Goal: Task Accomplishment & Management: Use online tool/utility

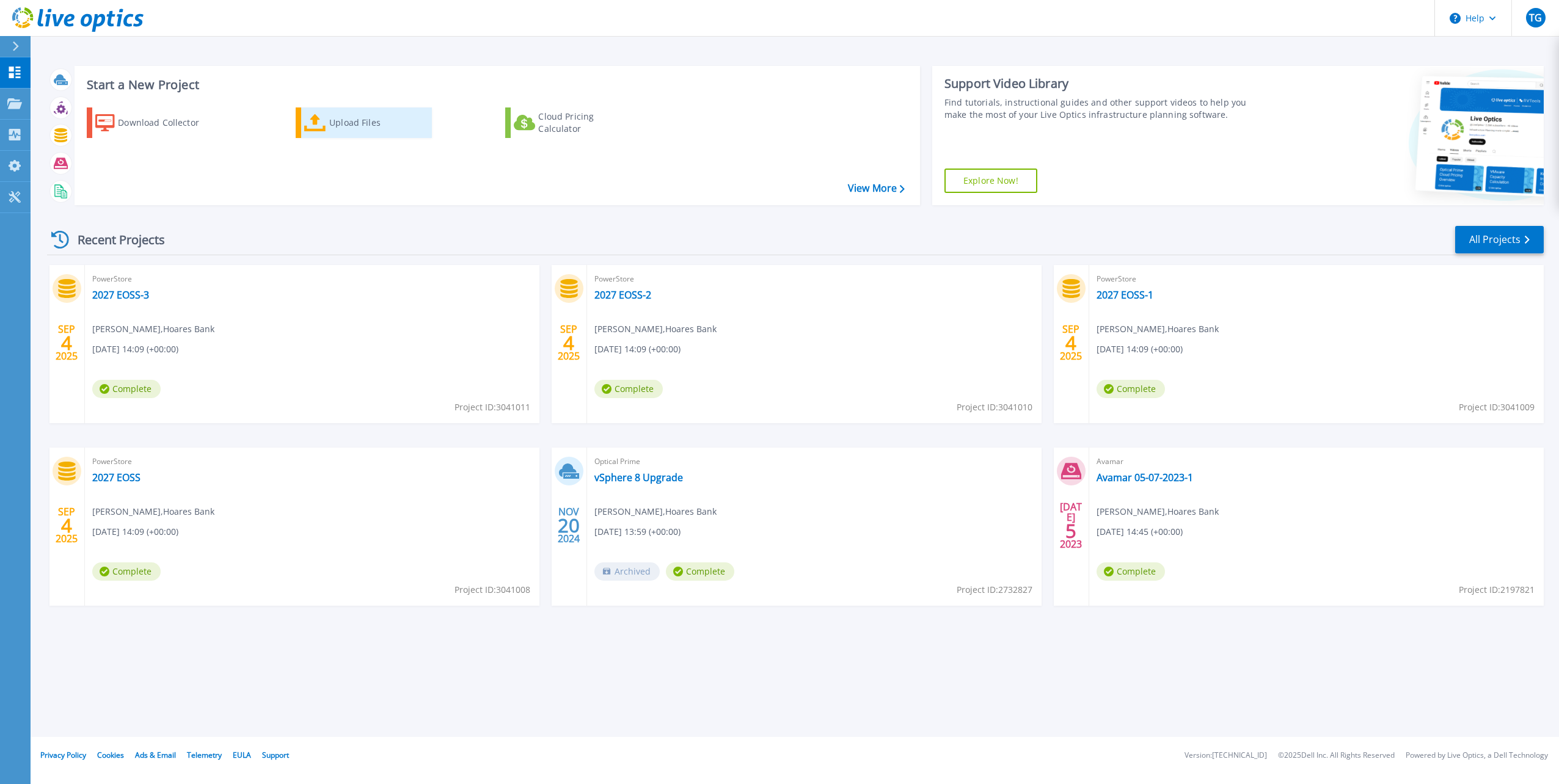
click at [354, 131] on div "Upload Files" at bounding box center [378, 122] width 98 height 24
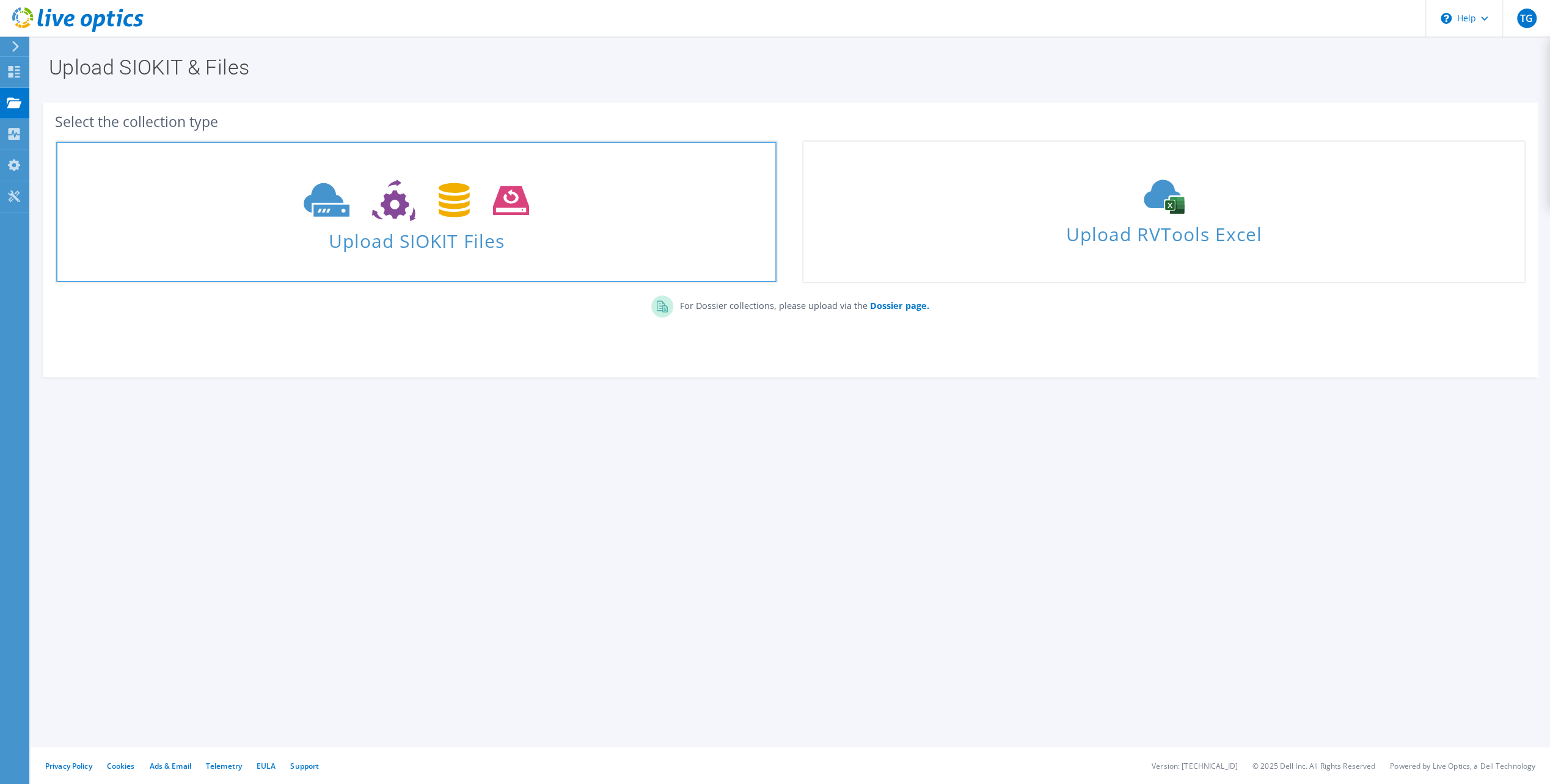
click at [476, 227] on span "Upload SIOKIT Files" at bounding box center [416, 237] width 720 height 26
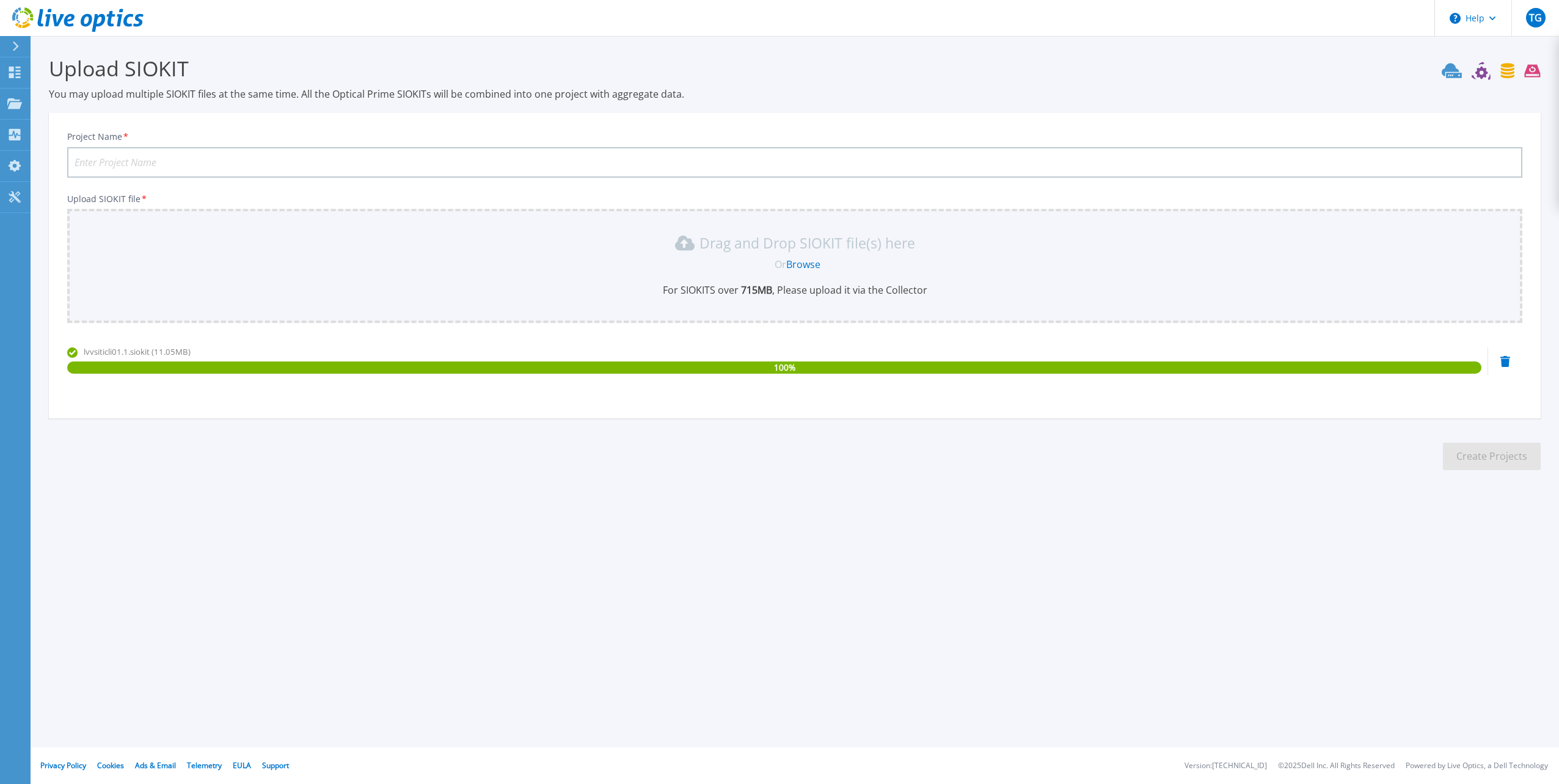
click at [240, 157] on input "Project Name *" at bounding box center [795, 162] width 1455 height 30
type input "2027 EOSS VMware"
click at [1484, 449] on button "Create Projects" at bounding box center [1492, 456] width 98 height 28
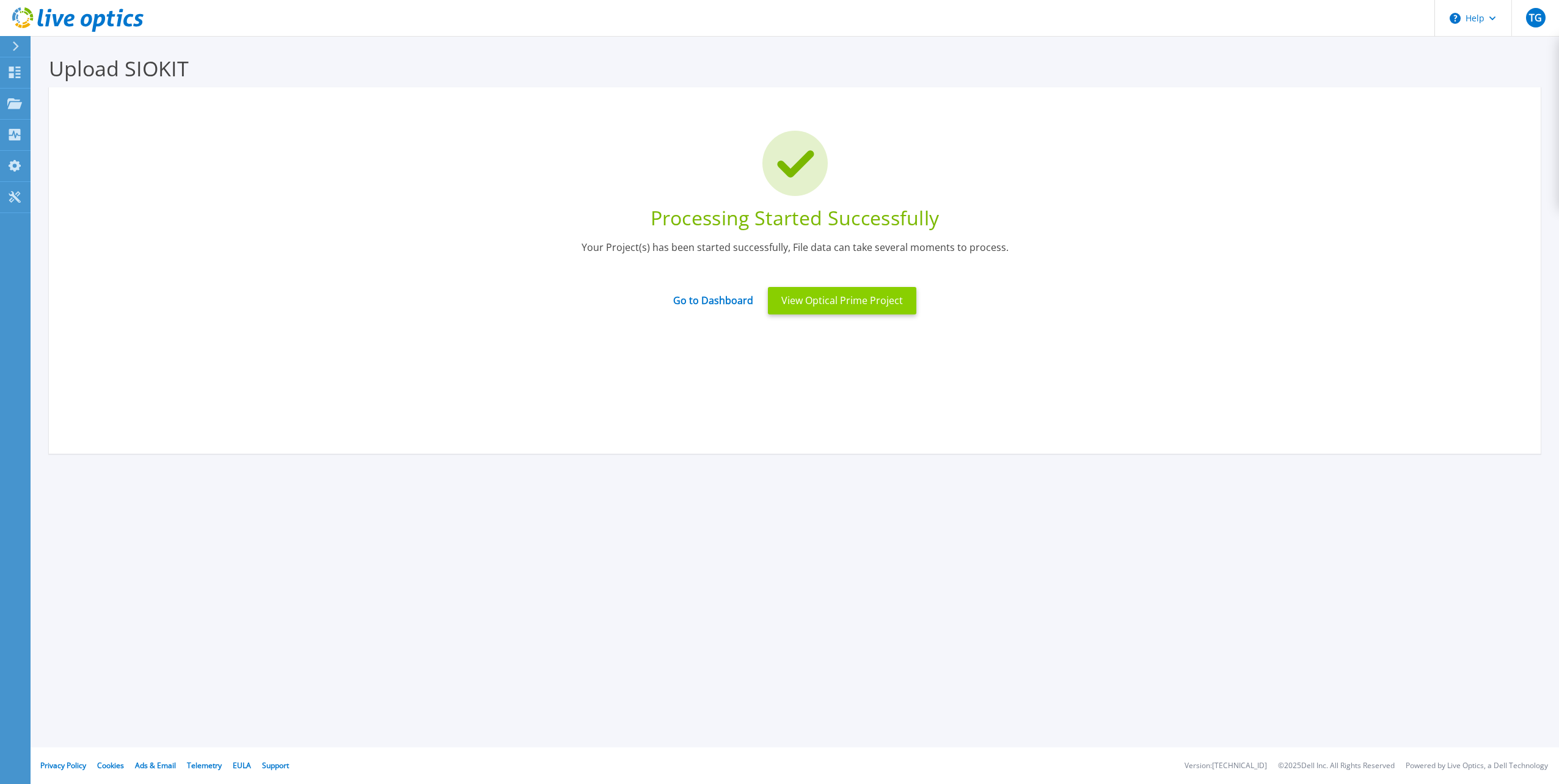
click at [825, 308] on button "View Optical Prime Project" at bounding box center [842, 301] width 149 height 28
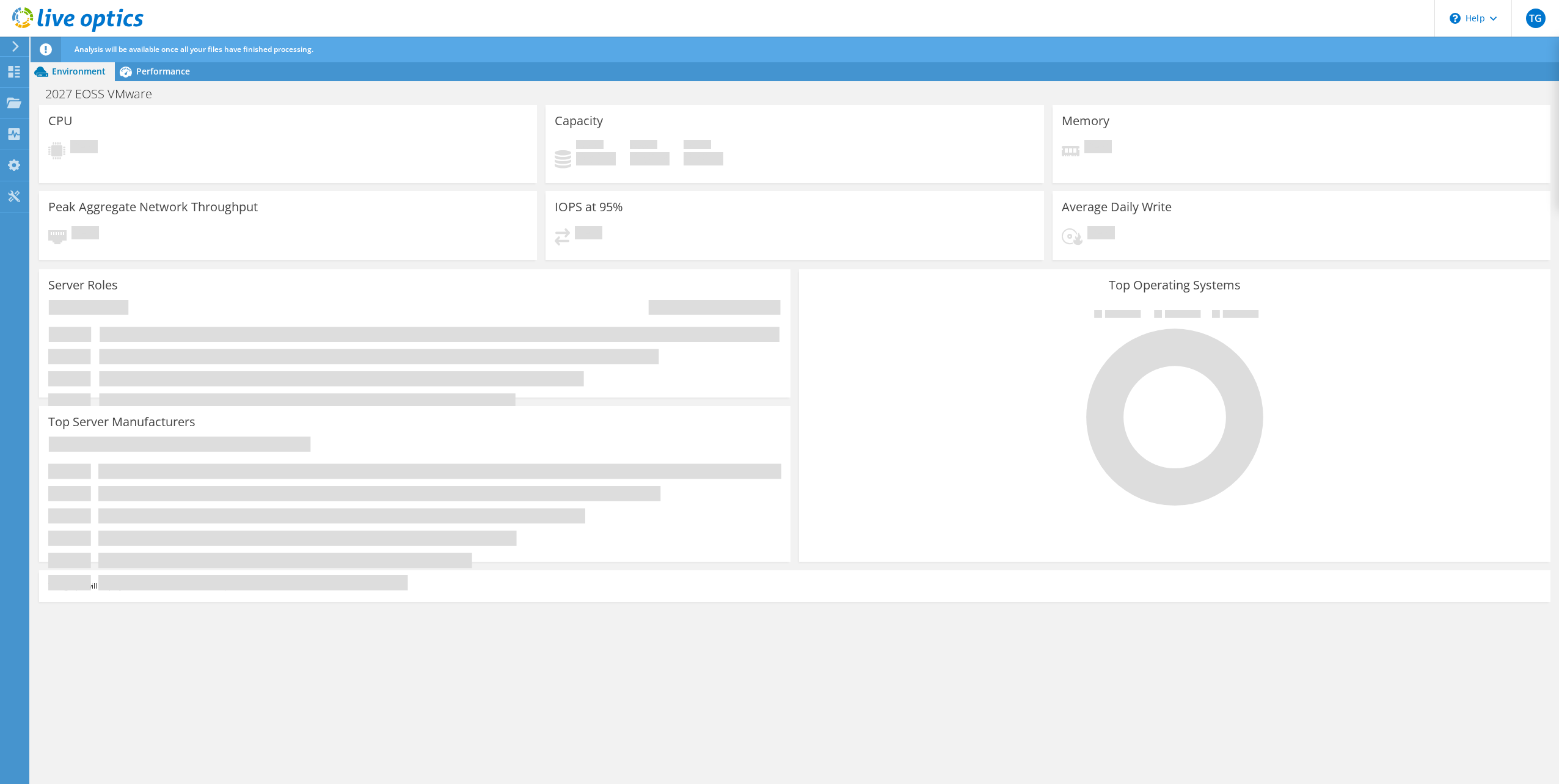
click at [18, 44] on icon at bounding box center [15, 46] width 9 height 11
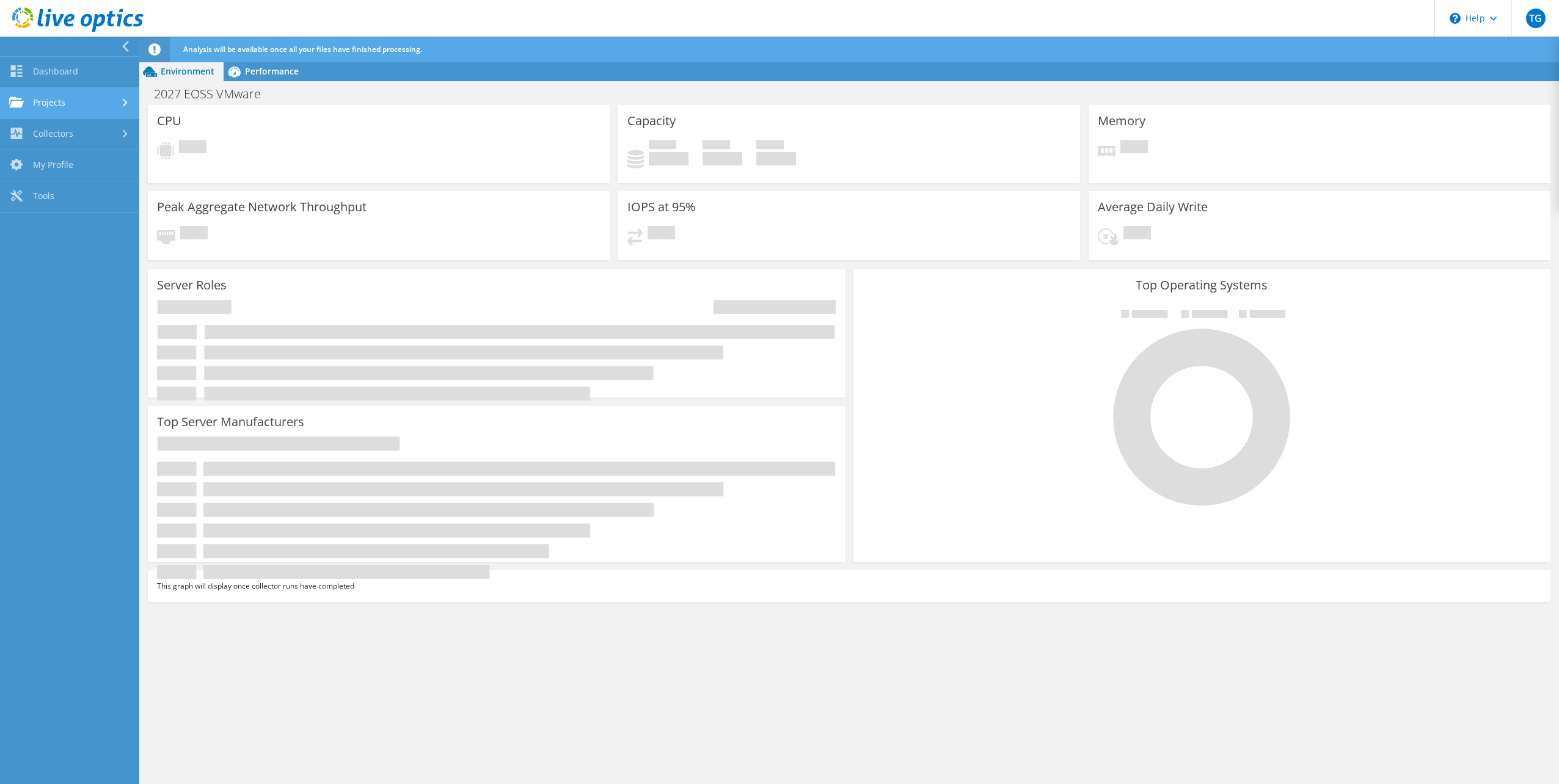
click at [60, 99] on link "Projects" at bounding box center [69, 104] width 139 height 31
click at [77, 135] on link "Search Projects" at bounding box center [69, 135] width 139 height 31
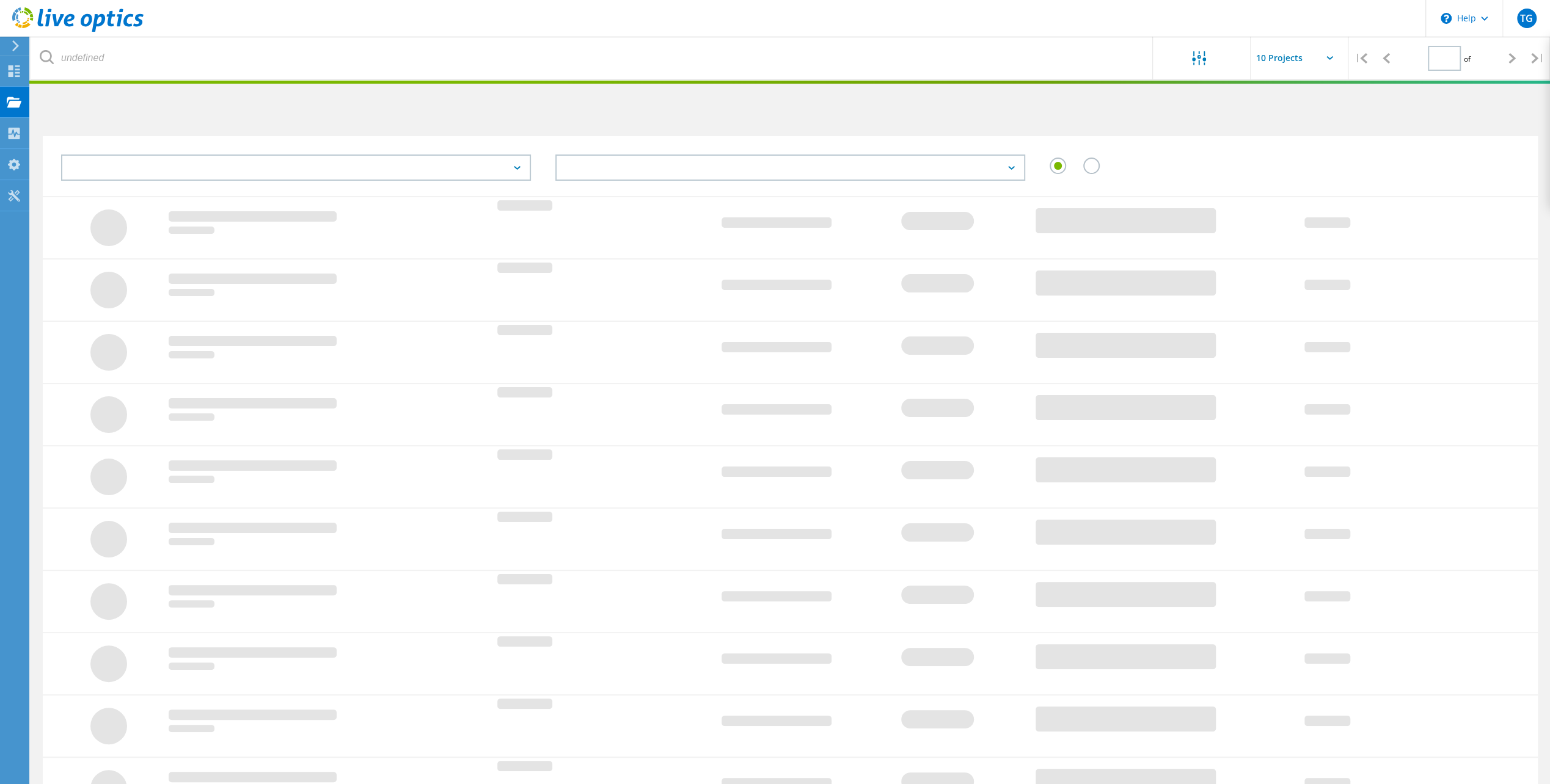
type input "1"
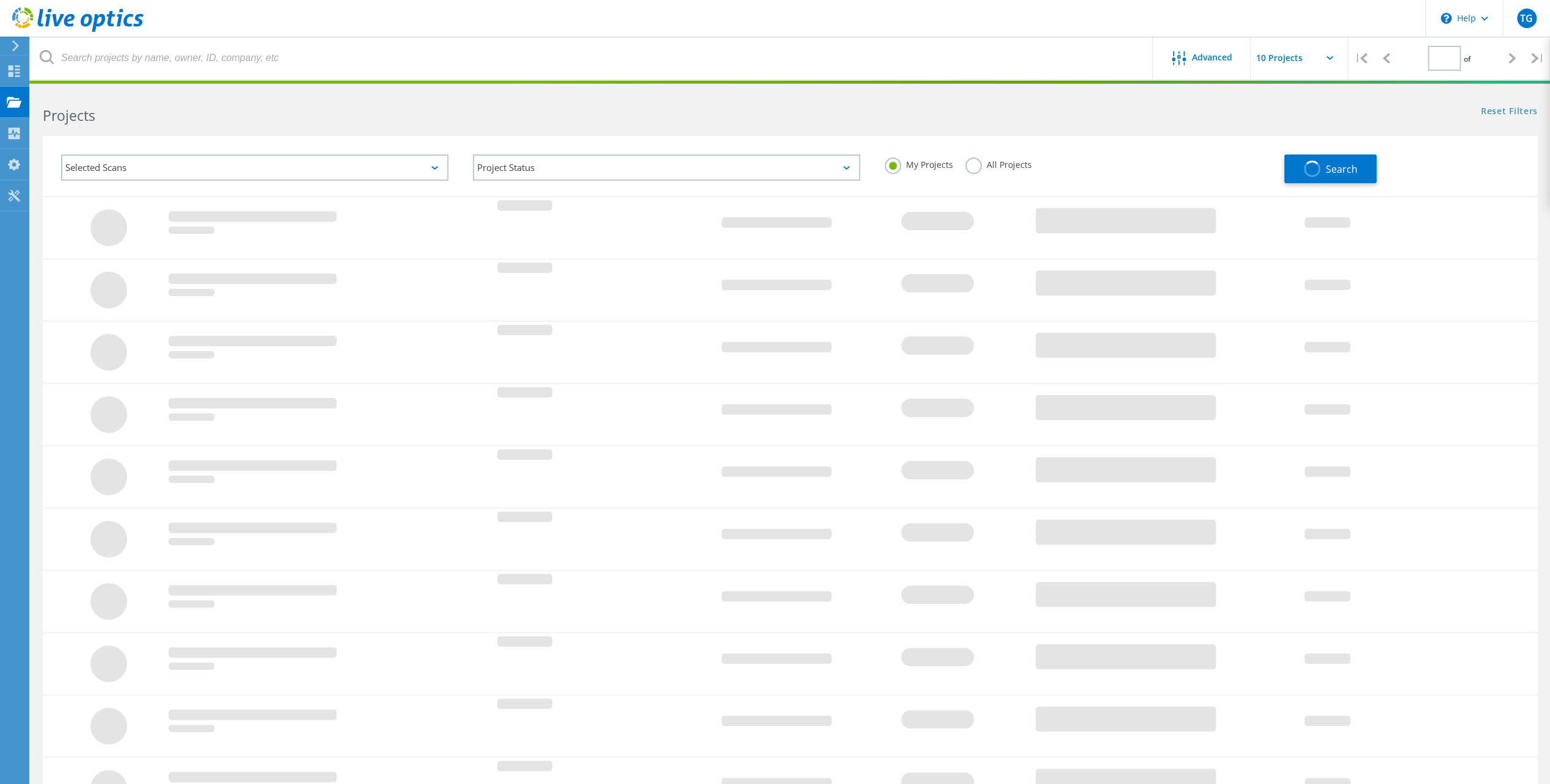
type input "1"
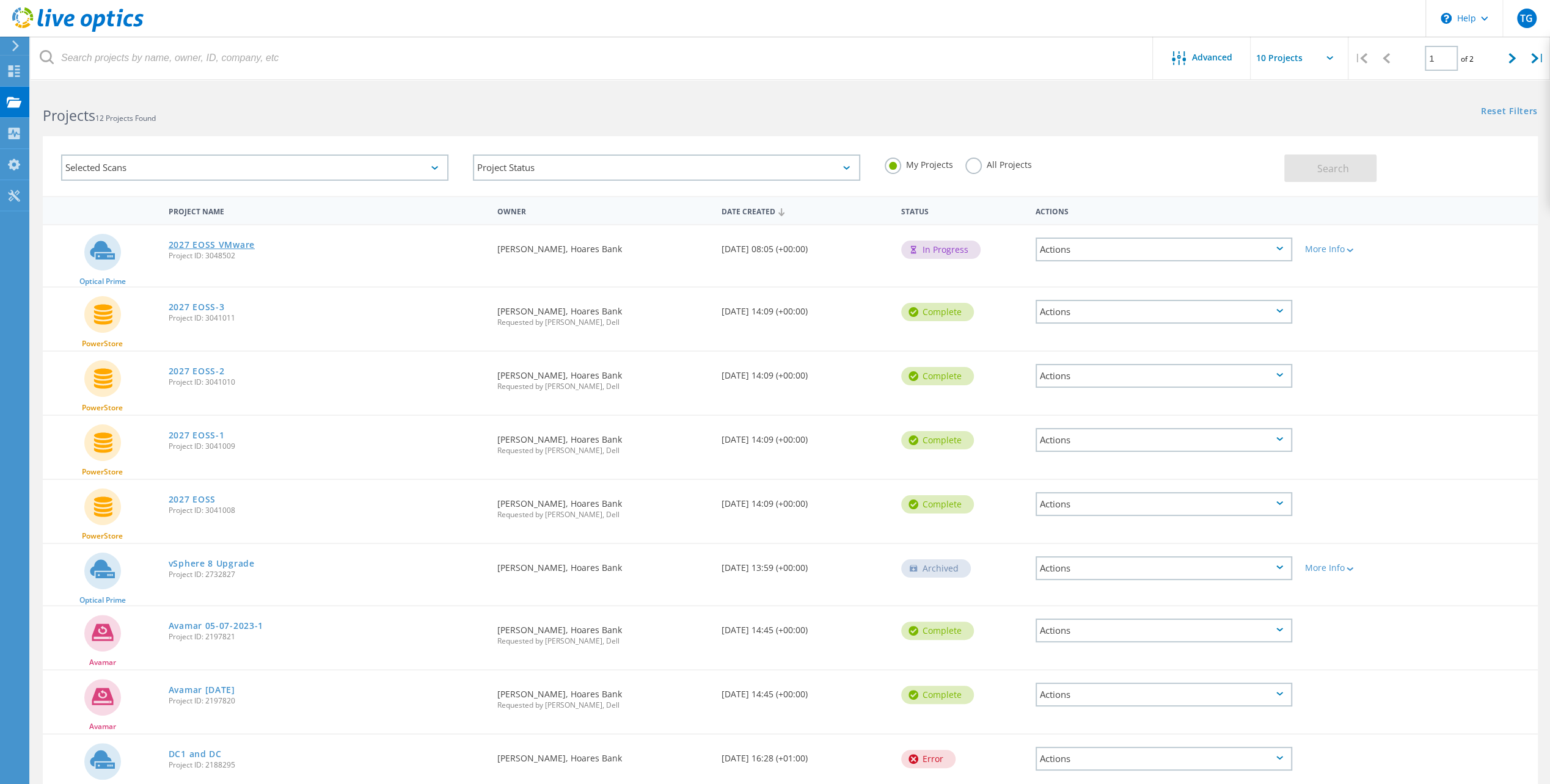
click at [193, 244] on link "2027 EOSS VMware" at bounding box center [211, 245] width 86 height 9
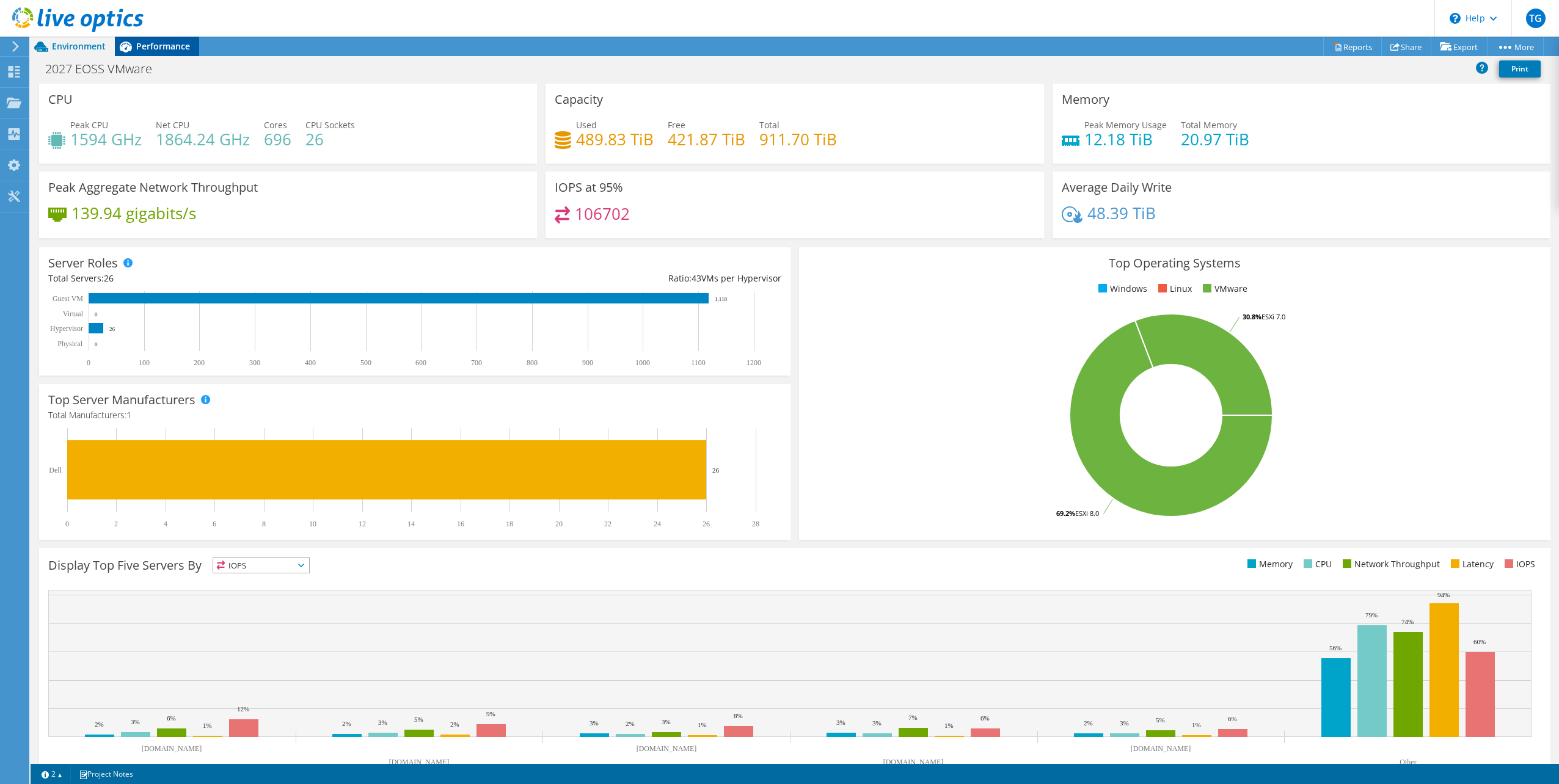
click at [155, 46] on span "Performance" at bounding box center [163, 46] width 54 height 11
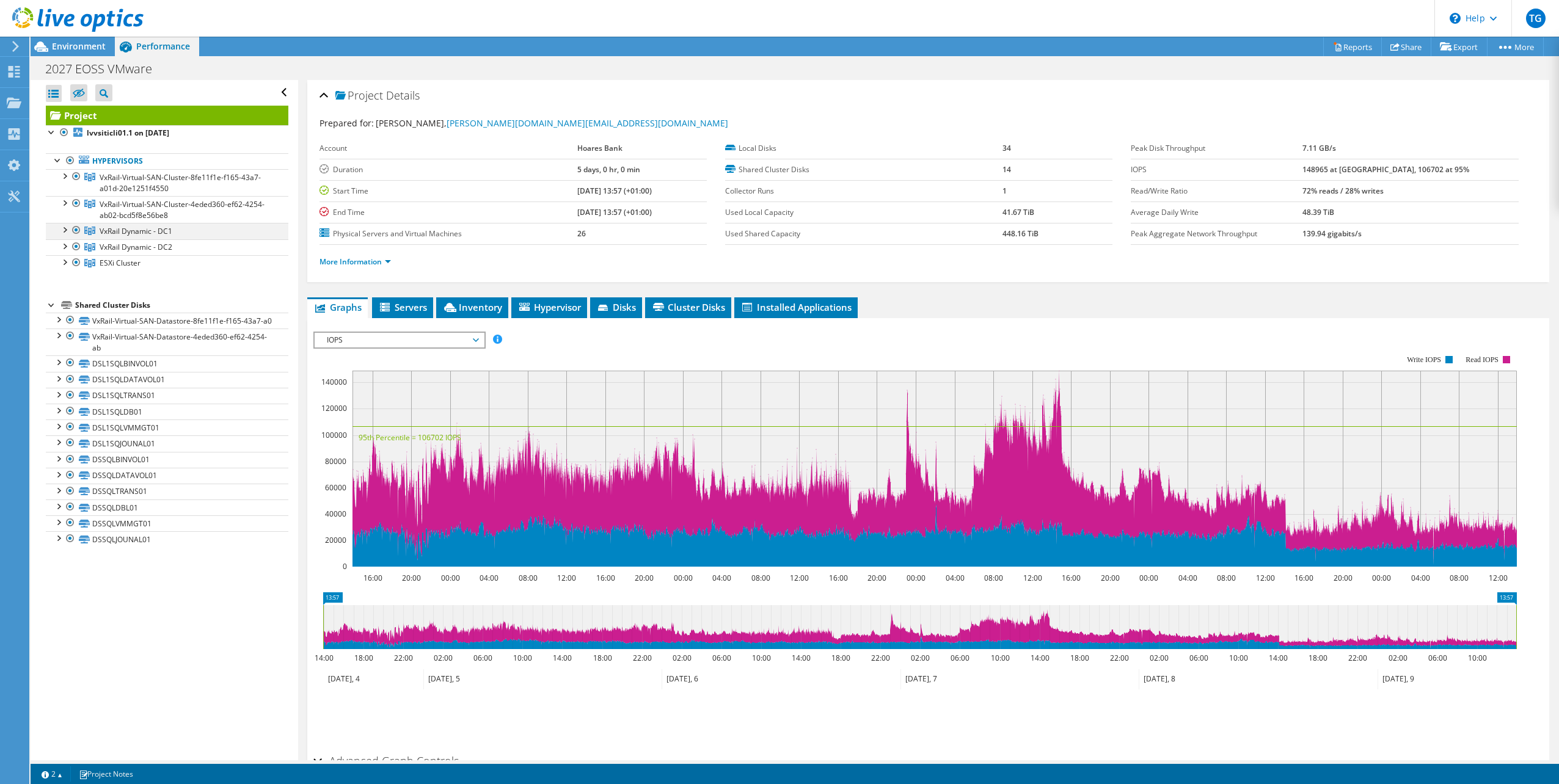
click at [64, 227] on div at bounding box center [64, 229] width 12 height 12
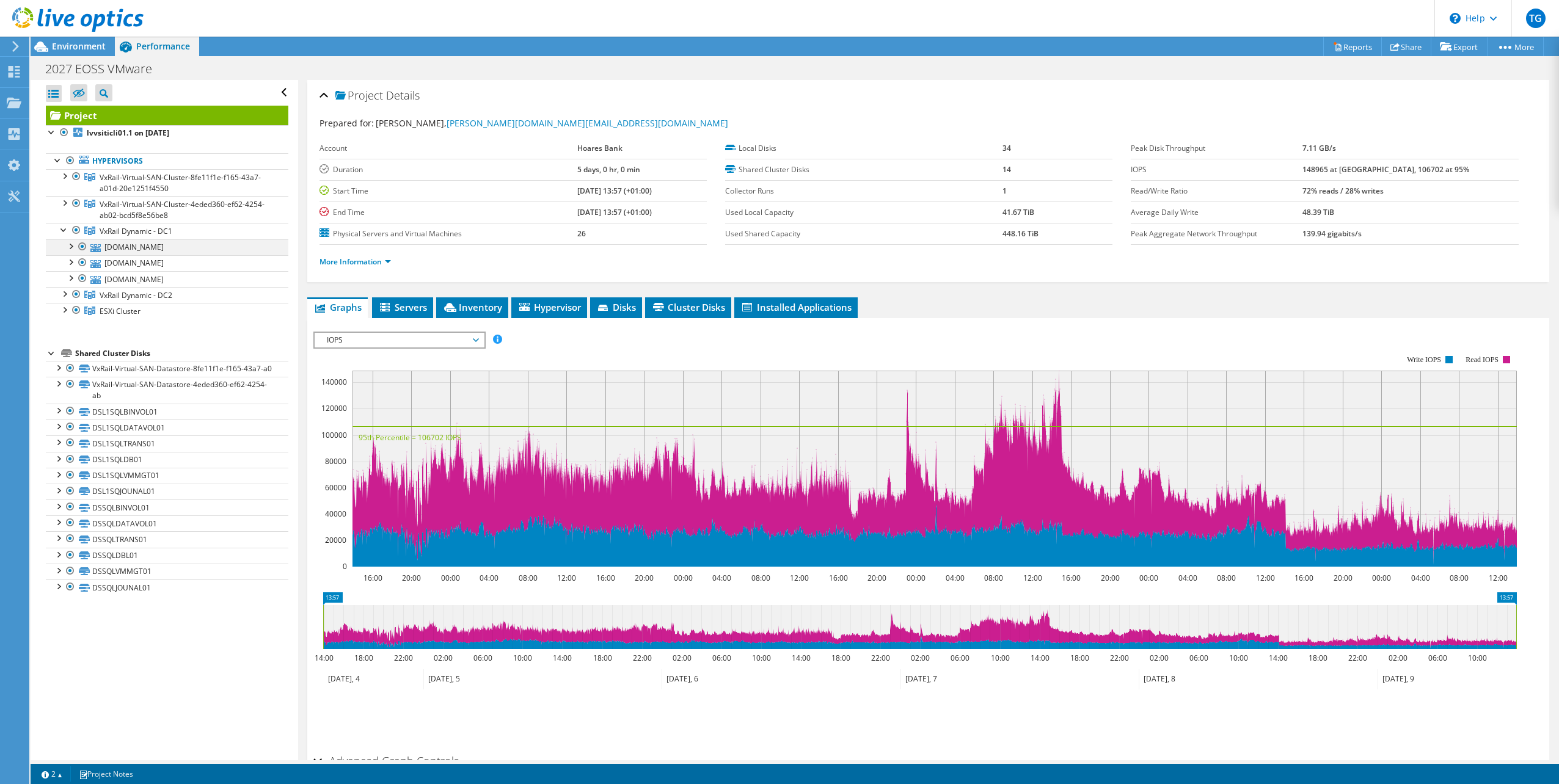
click at [70, 241] on div at bounding box center [70, 246] width 12 height 12
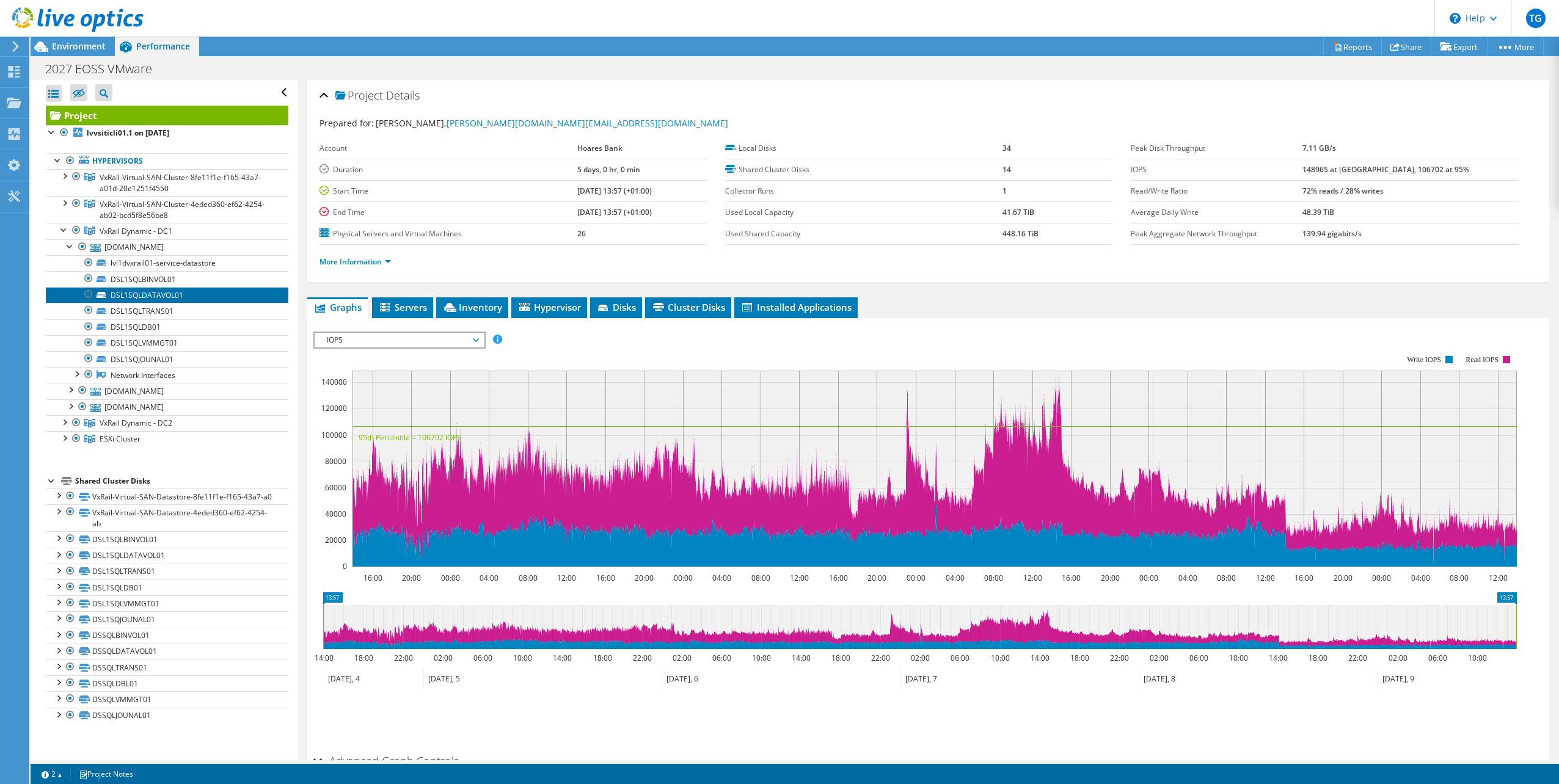
click at [139, 293] on link "DSL1SQLDATAVOL01" at bounding box center [167, 295] width 242 height 16
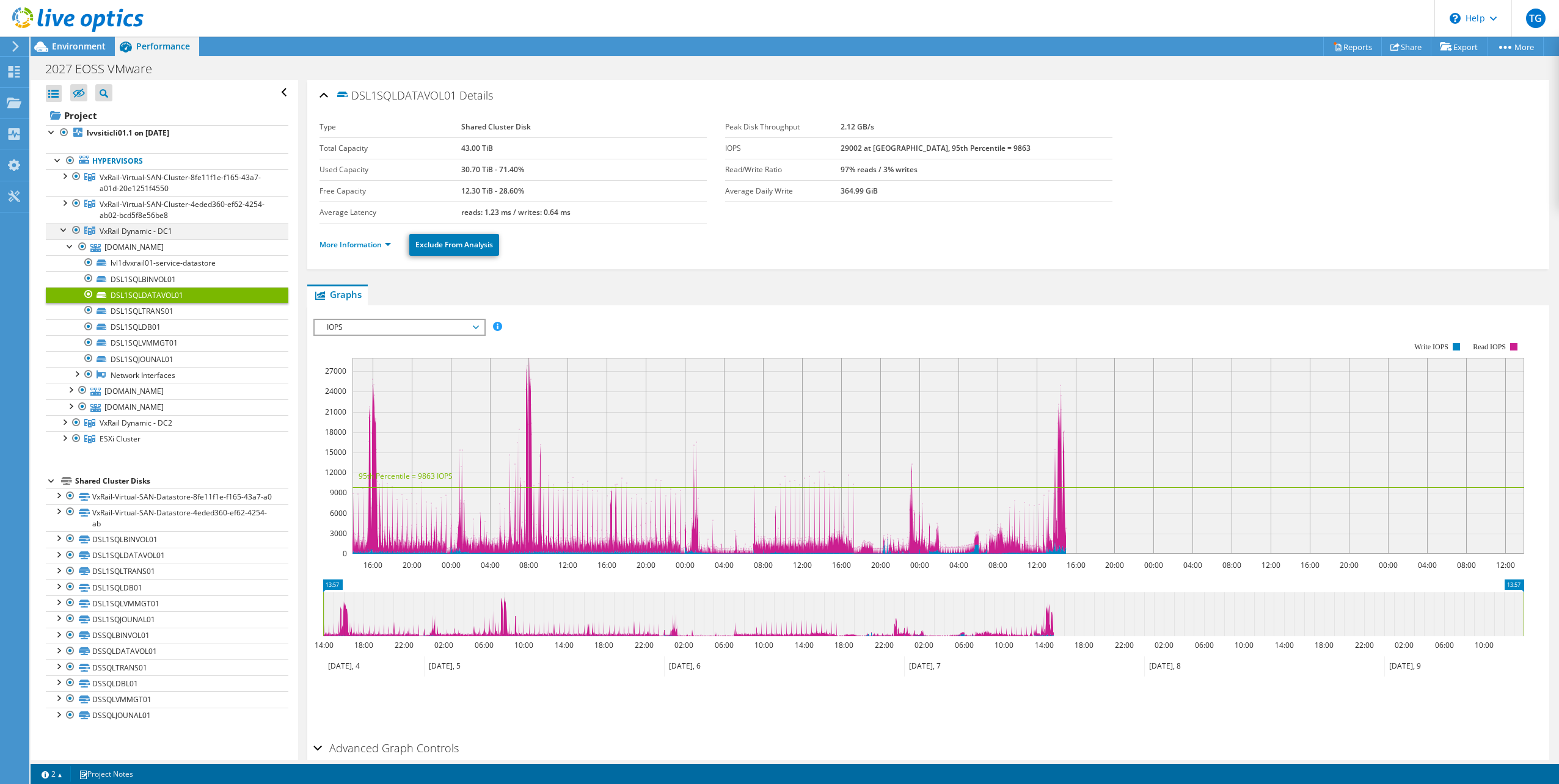
click at [62, 227] on div at bounding box center [64, 229] width 12 height 12
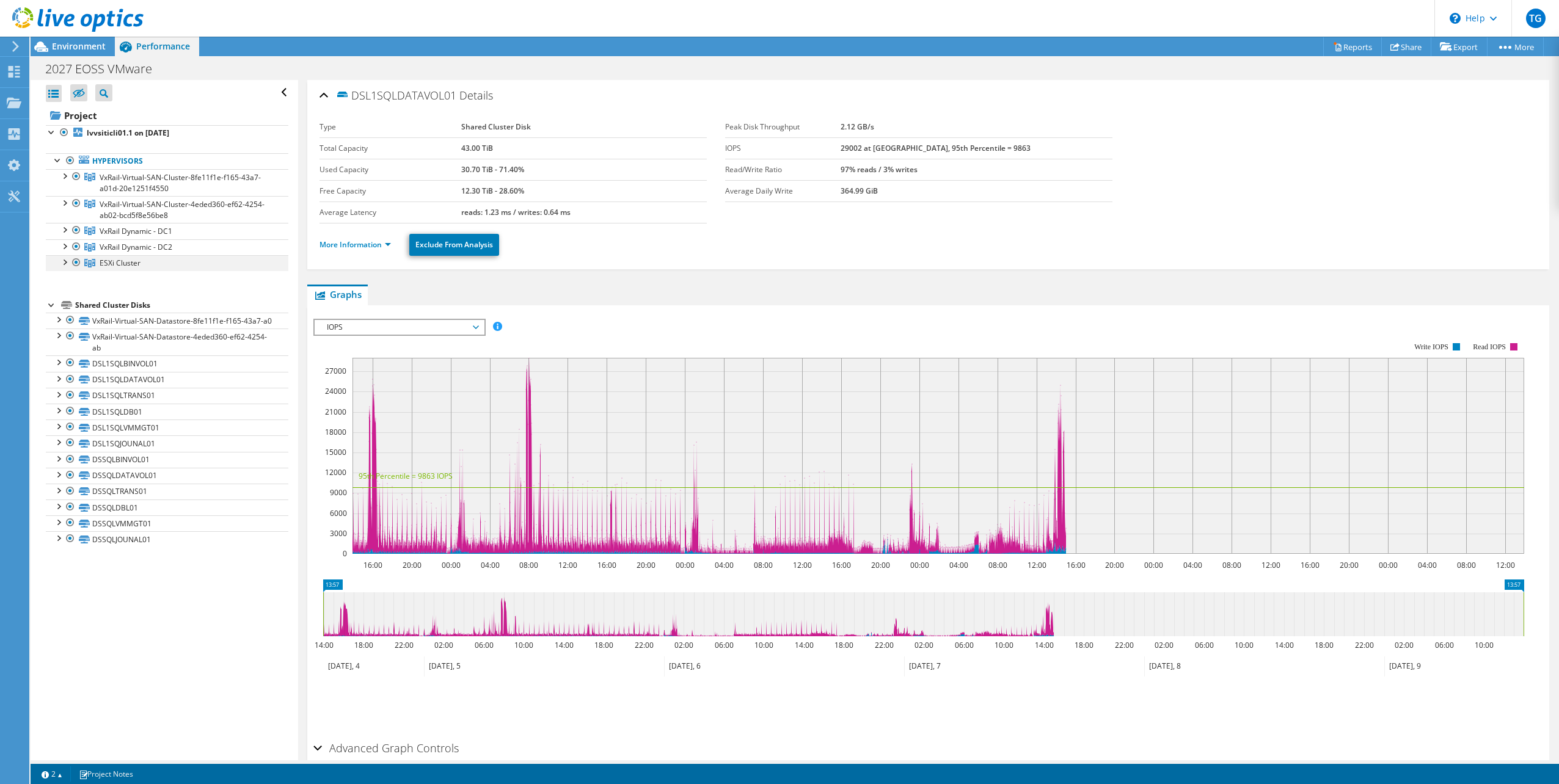
click at [63, 261] on div at bounding box center [64, 261] width 12 height 12
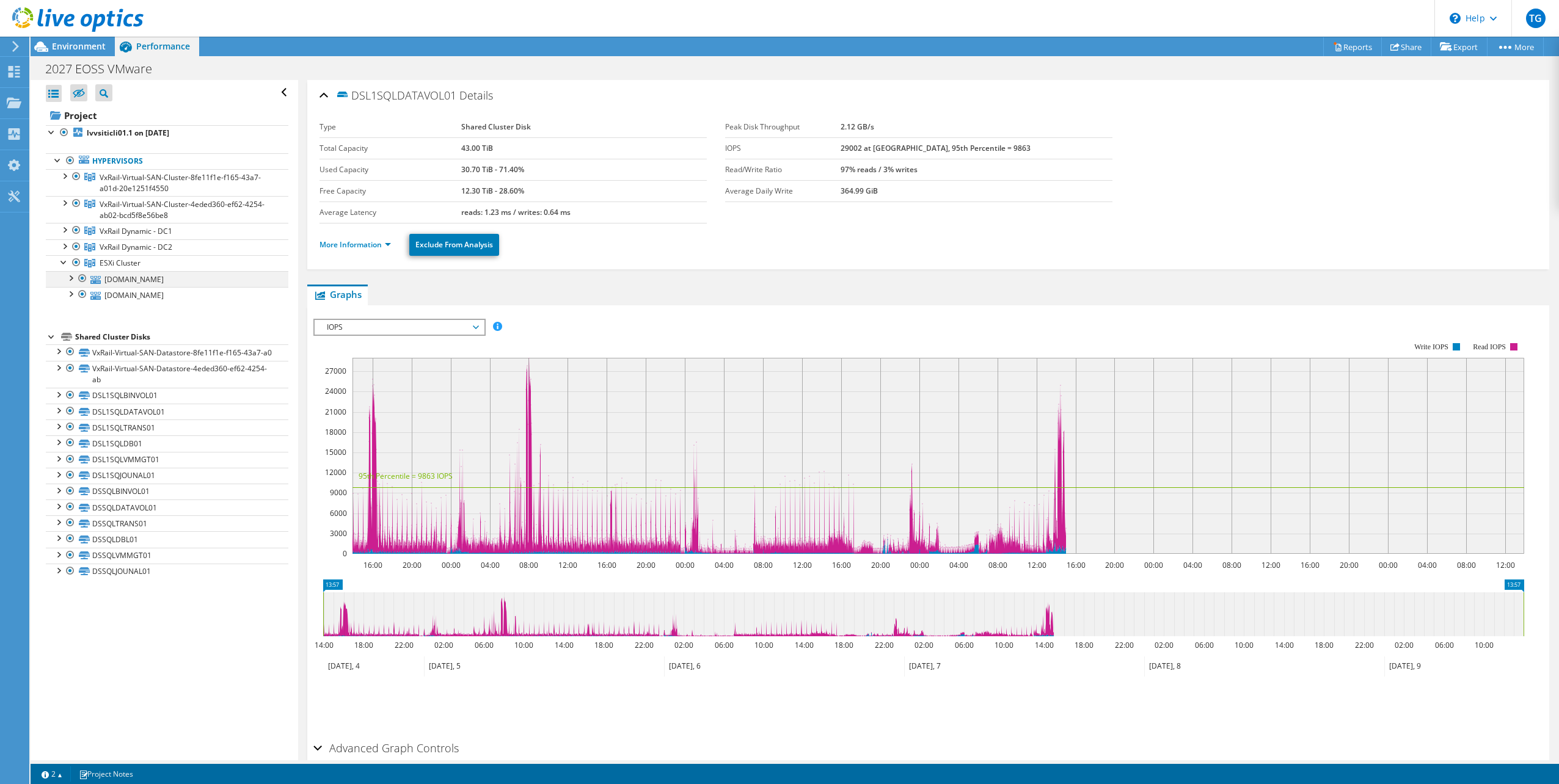
click at [69, 275] on div at bounding box center [70, 277] width 12 height 12
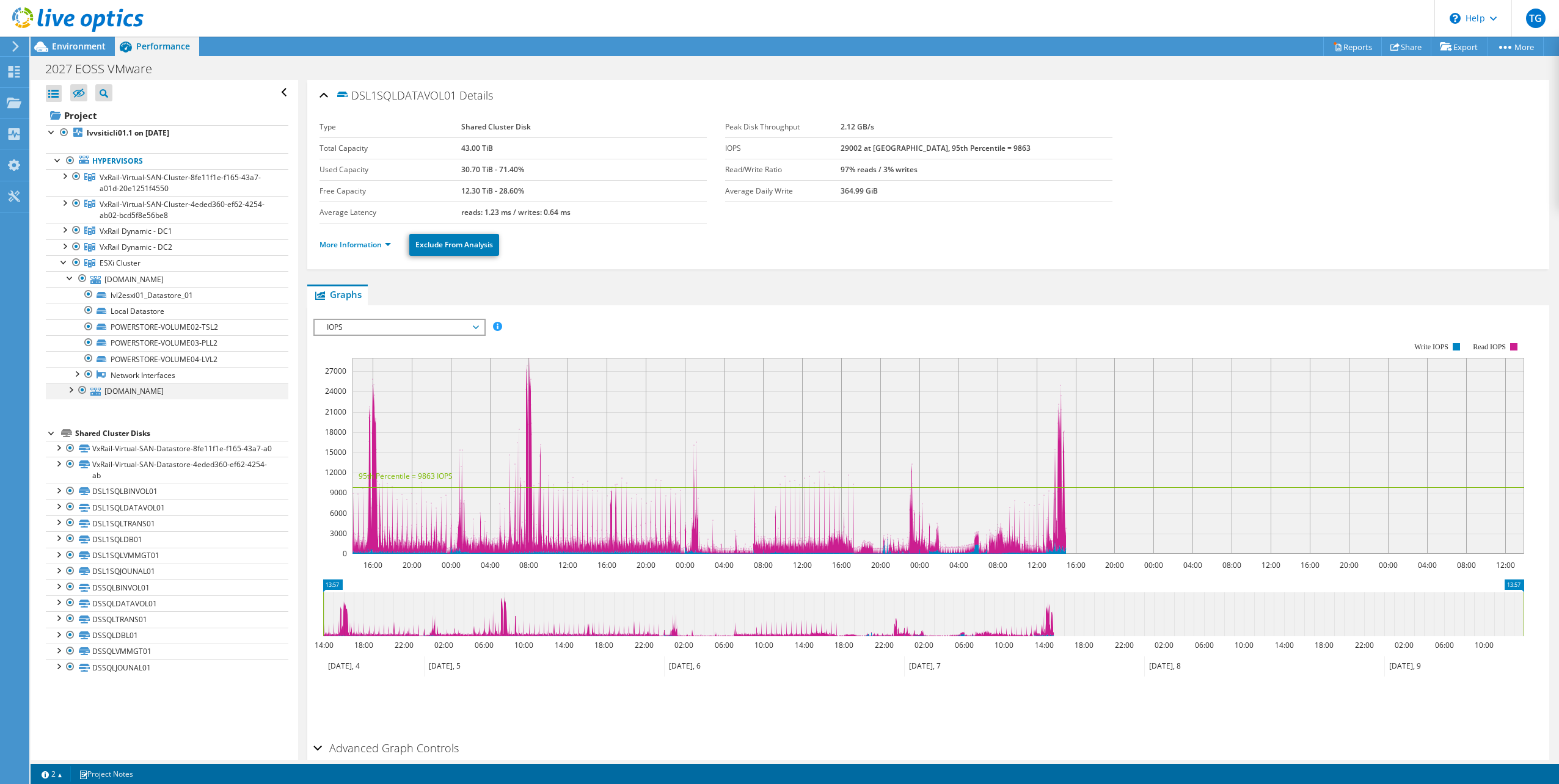
click at [67, 392] on div at bounding box center [70, 389] width 12 height 12
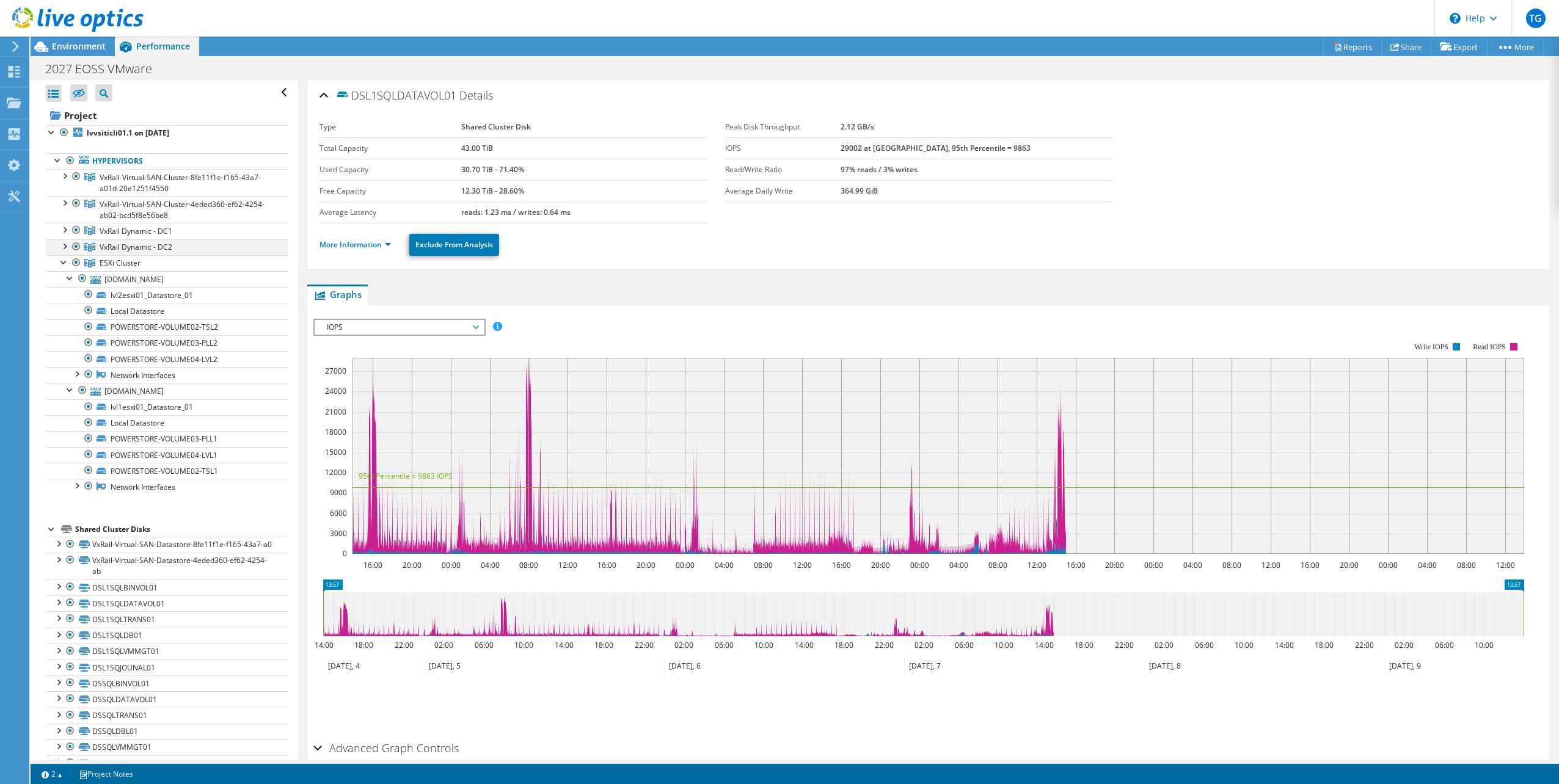
click at [63, 248] on div at bounding box center [64, 246] width 12 height 12
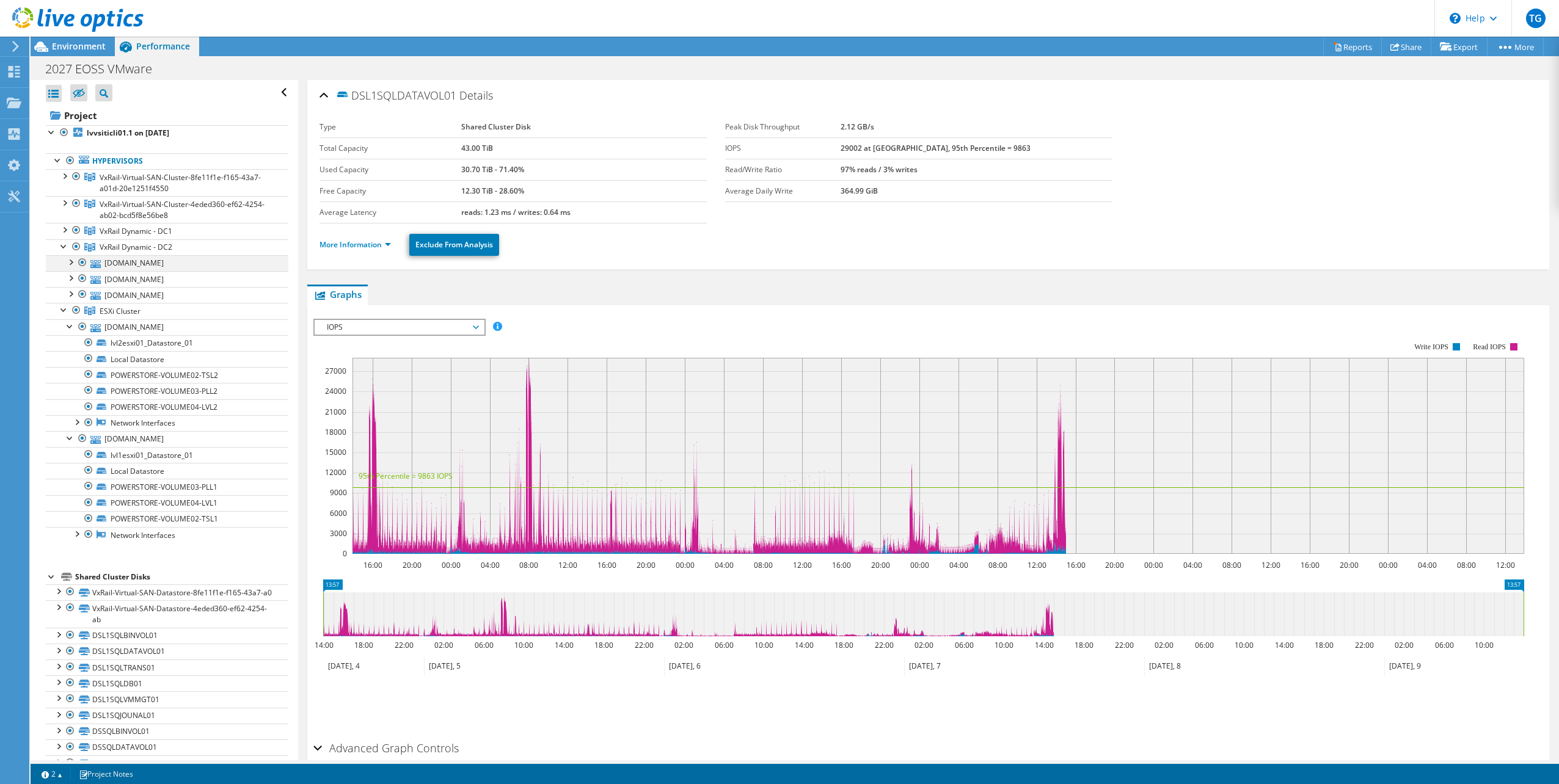
click at [72, 260] on div at bounding box center [70, 261] width 12 height 12
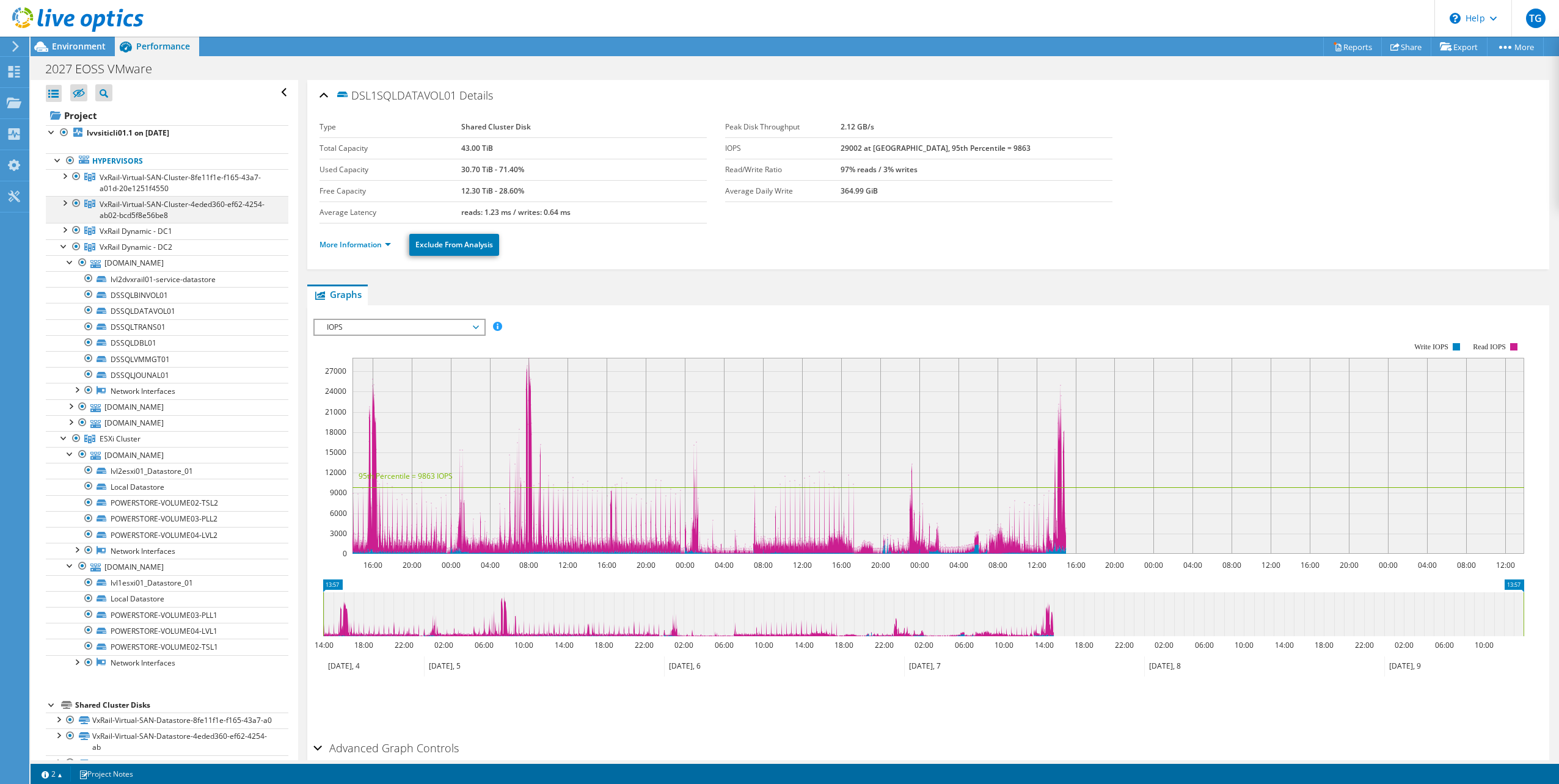
click at [65, 202] on div at bounding box center [64, 202] width 12 height 12
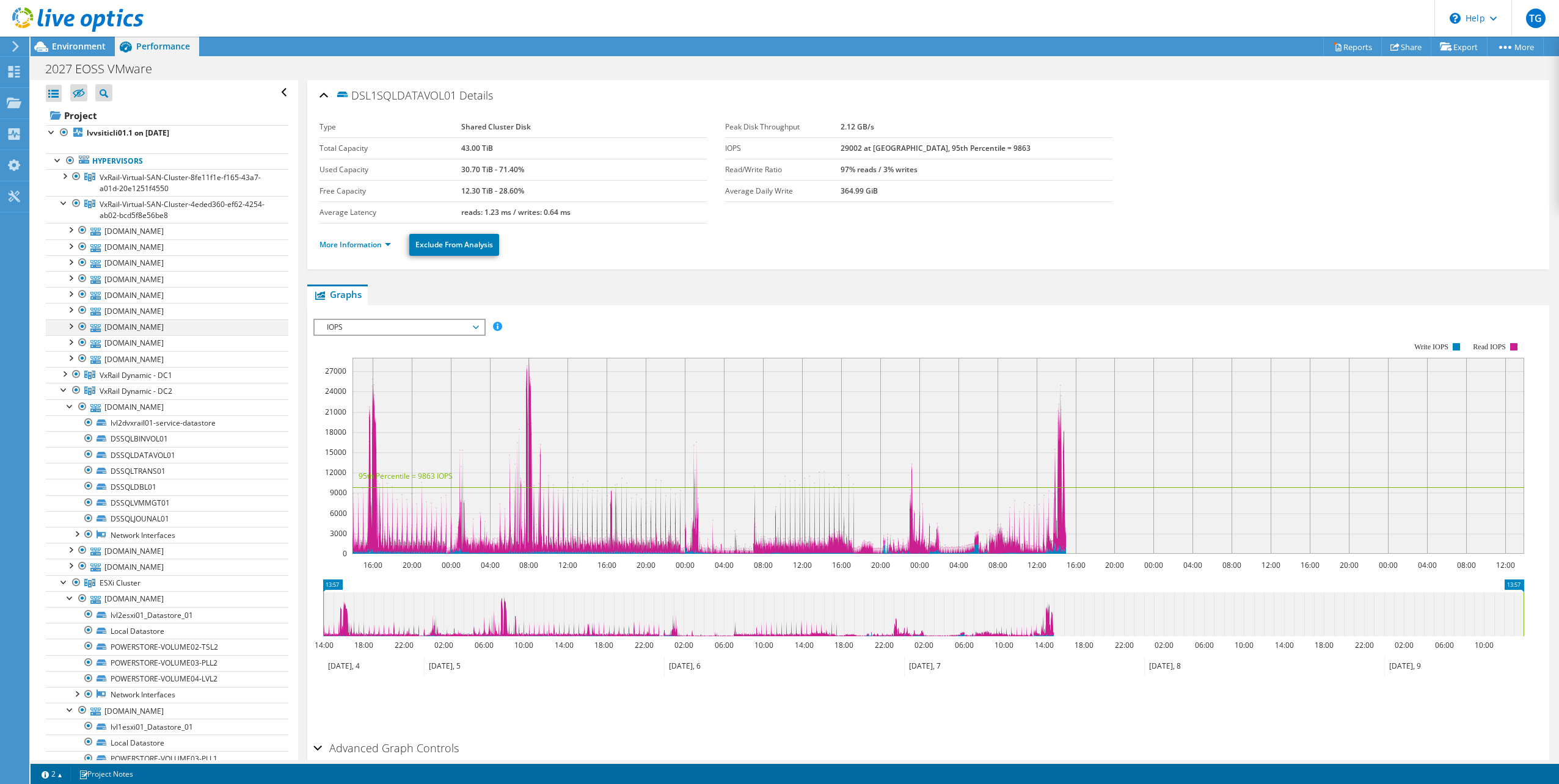
click at [69, 321] on div at bounding box center [70, 326] width 12 height 12
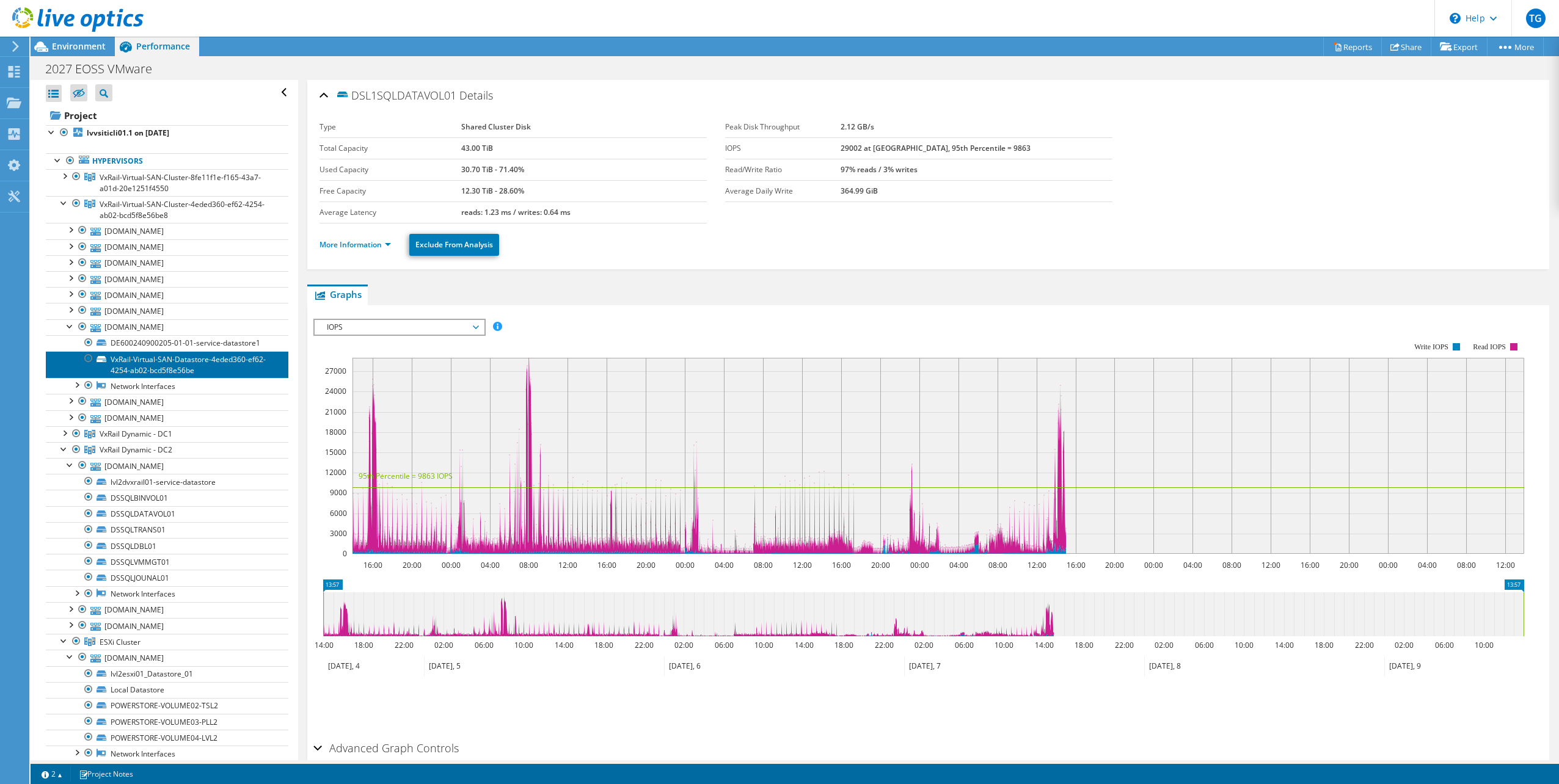
click at [147, 352] on link "VxRail-Virtual-SAN-Datastore-4eded360-ef62-4254-ab02-bcd5f8e56be" at bounding box center [167, 365] width 242 height 27
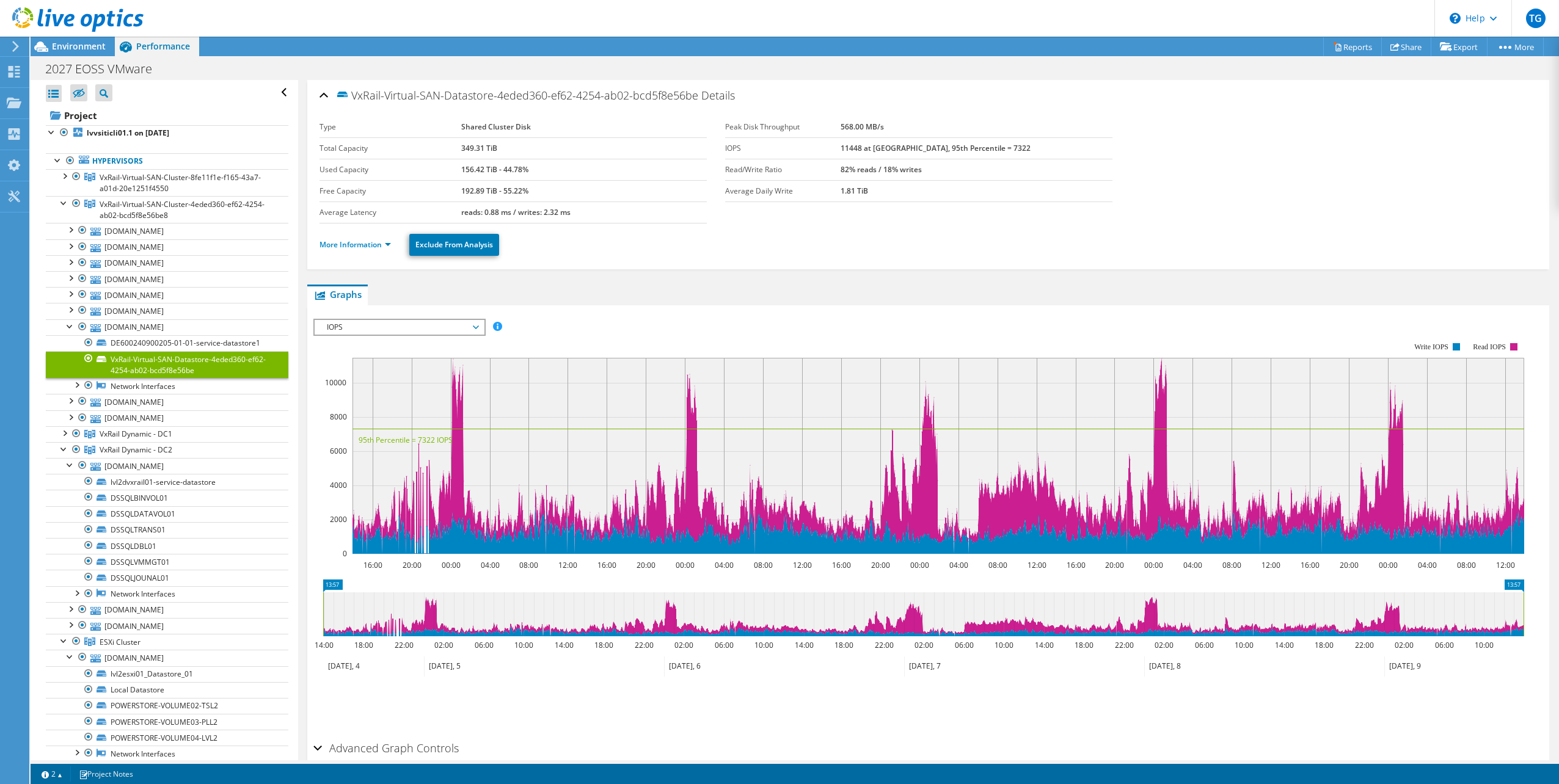
click at [375, 326] on span "IOPS" at bounding box center [399, 328] width 157 height 15
click at [388, 324] on span "IOPS" at bounding box center [399, 328] width 157 height 15
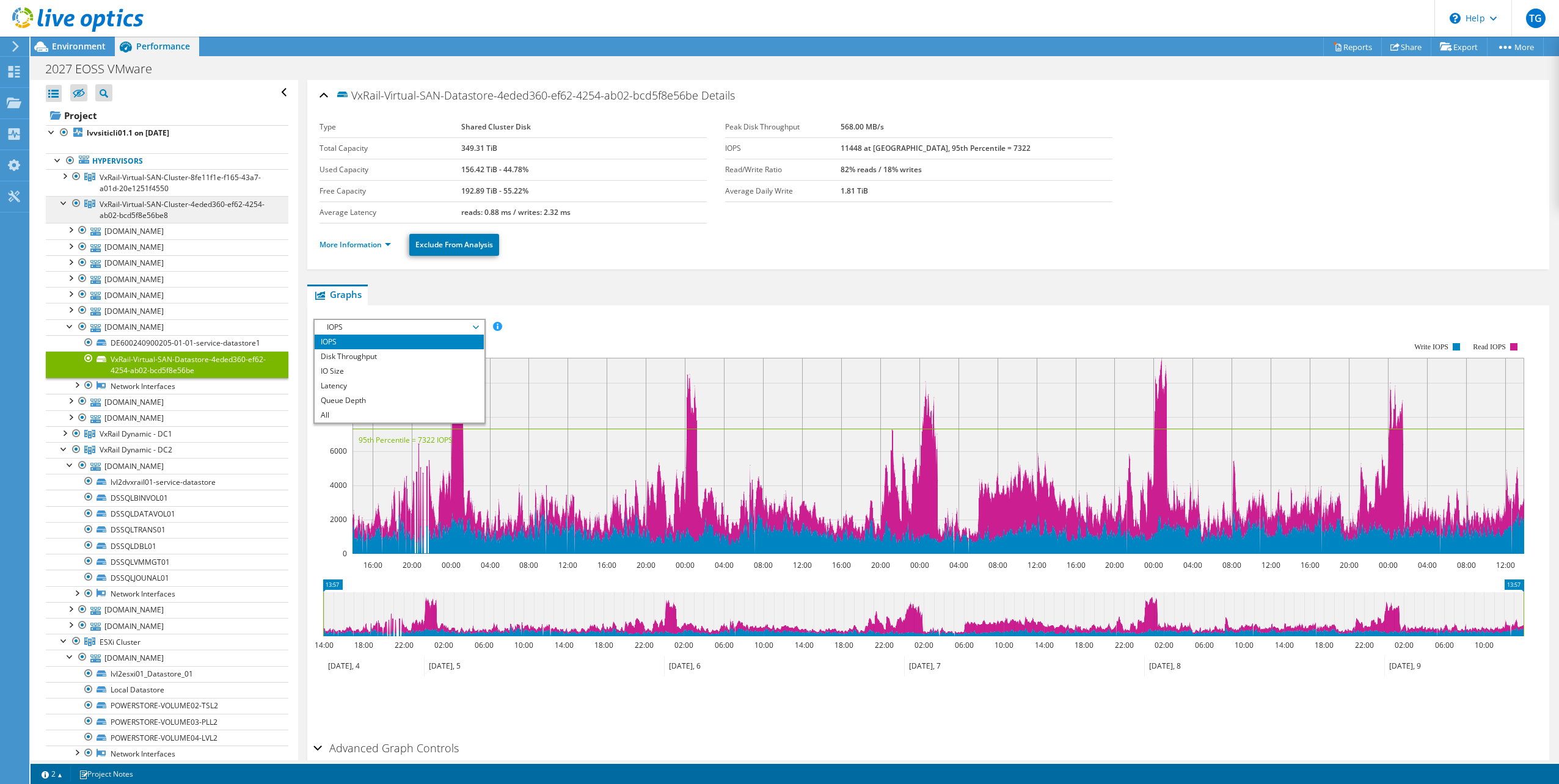
click at [129, 205] on span "VxRail-Virtual-SAN-Cluster-4eded360-ef62-4254-ab02-bcd5f8e56be8" at bounding box center [182, 210] width 165 height 22
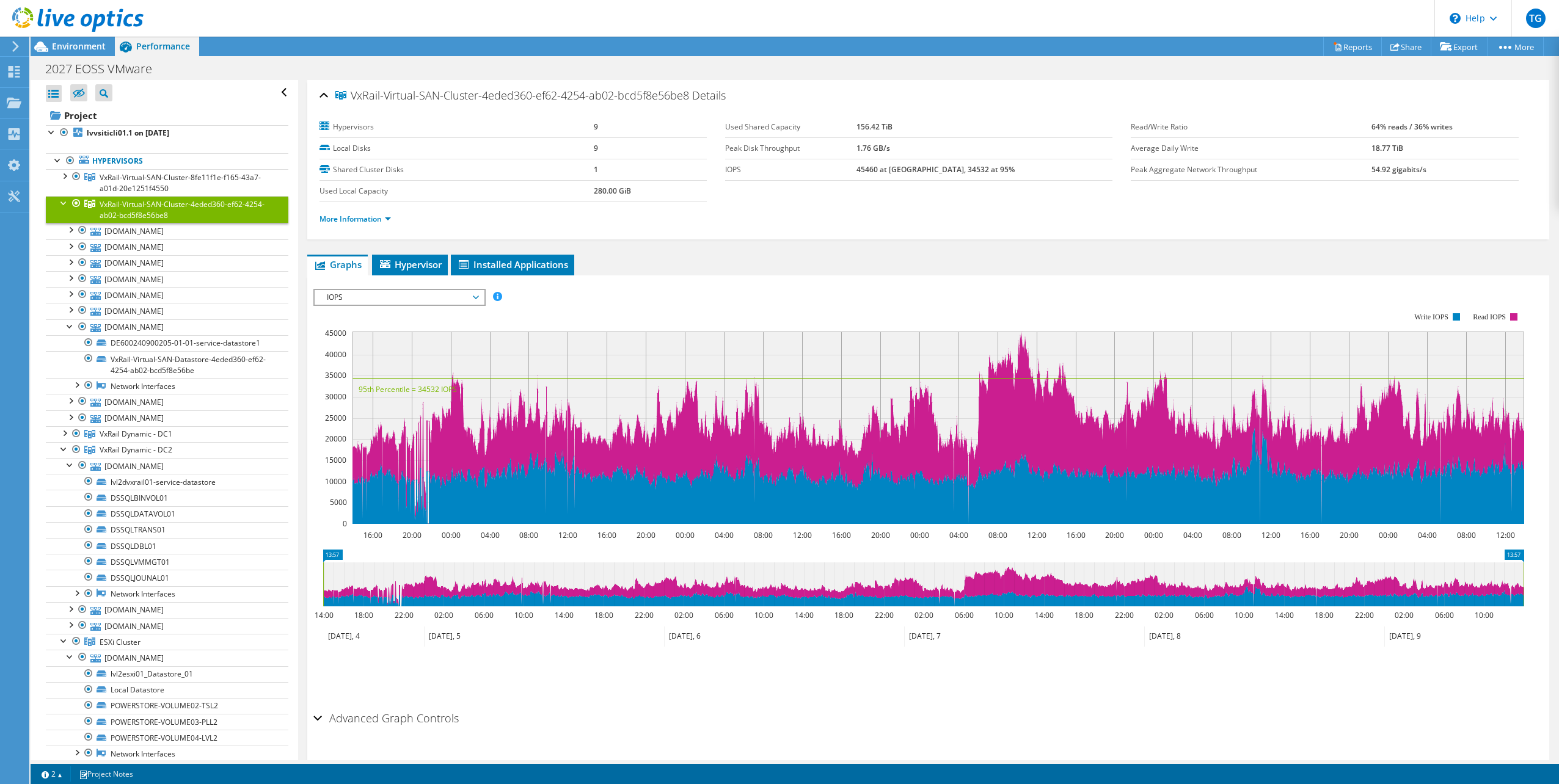
click at [404, 298] on span "IOPS" at bounding box center [399, 297] width 157 height 15
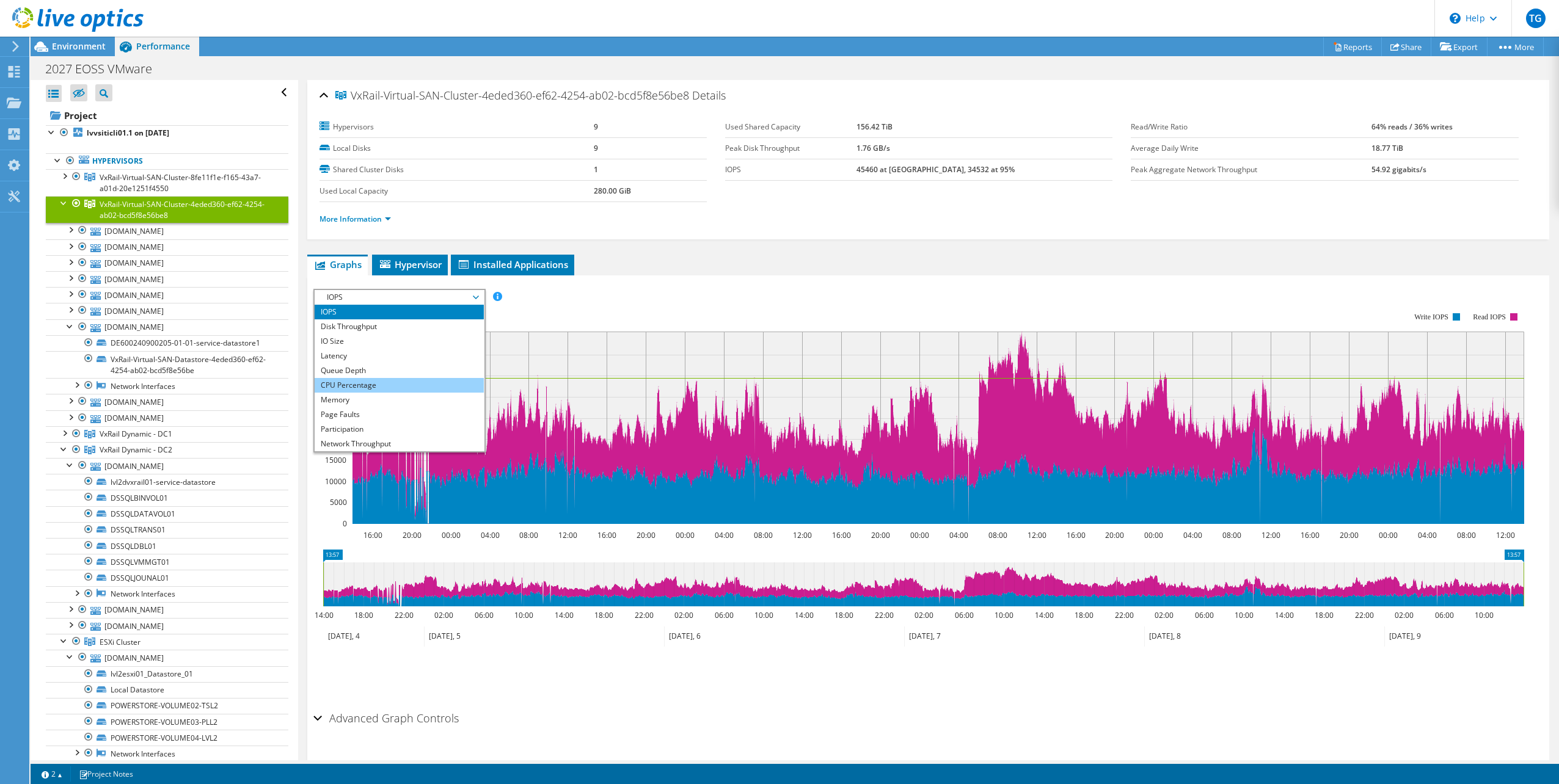
click at [384, 380] on li "CPU Percentage" at bounding box center [399, 386] width 169 height 15
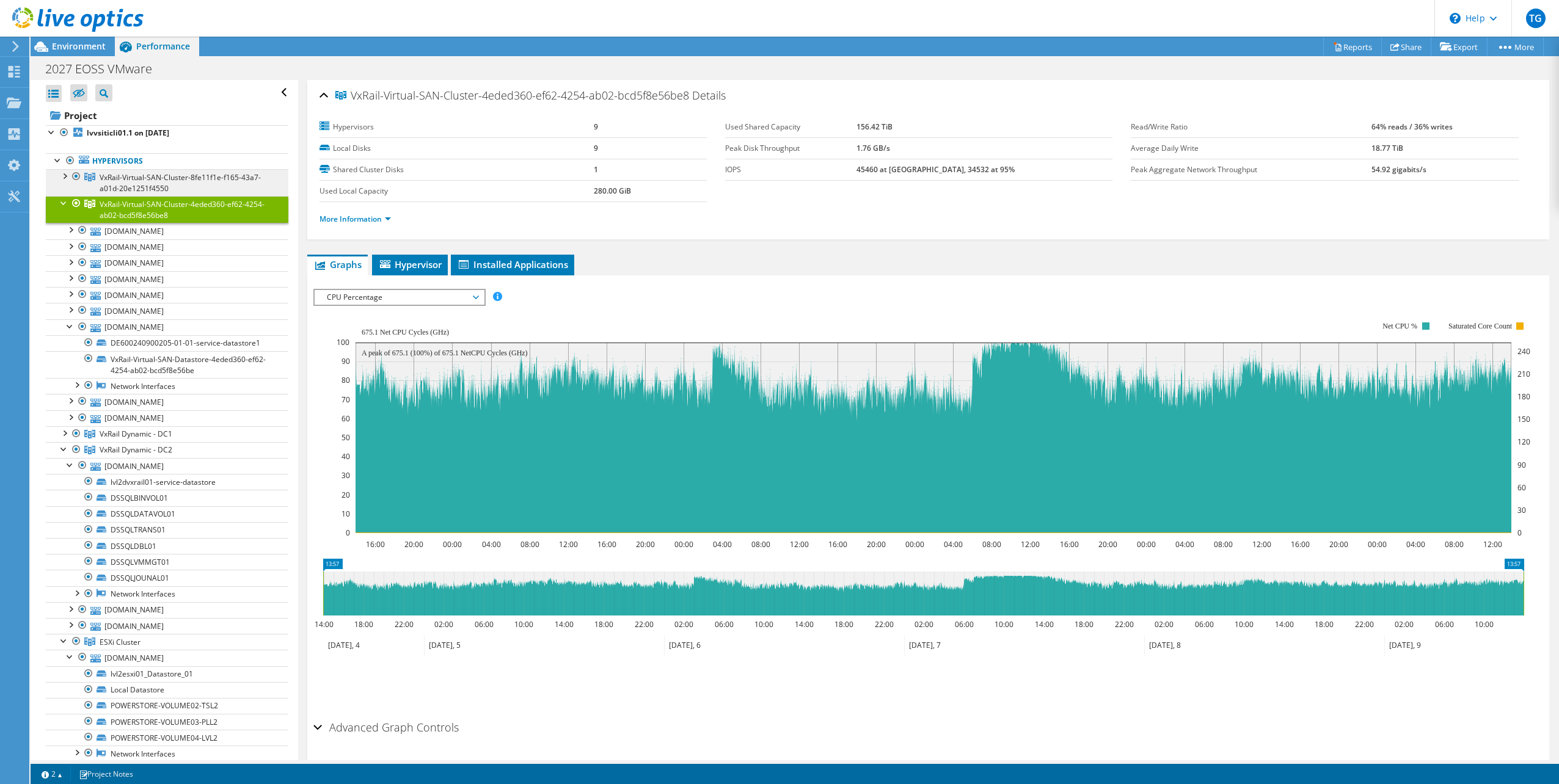
click at [135, 181] on link "VxRail-Virtual-SAN-Cluster-8fe11f1e-f165-43a7-a01d-20e1251f4550" at bounding box center [167, 182] width 242 height 27
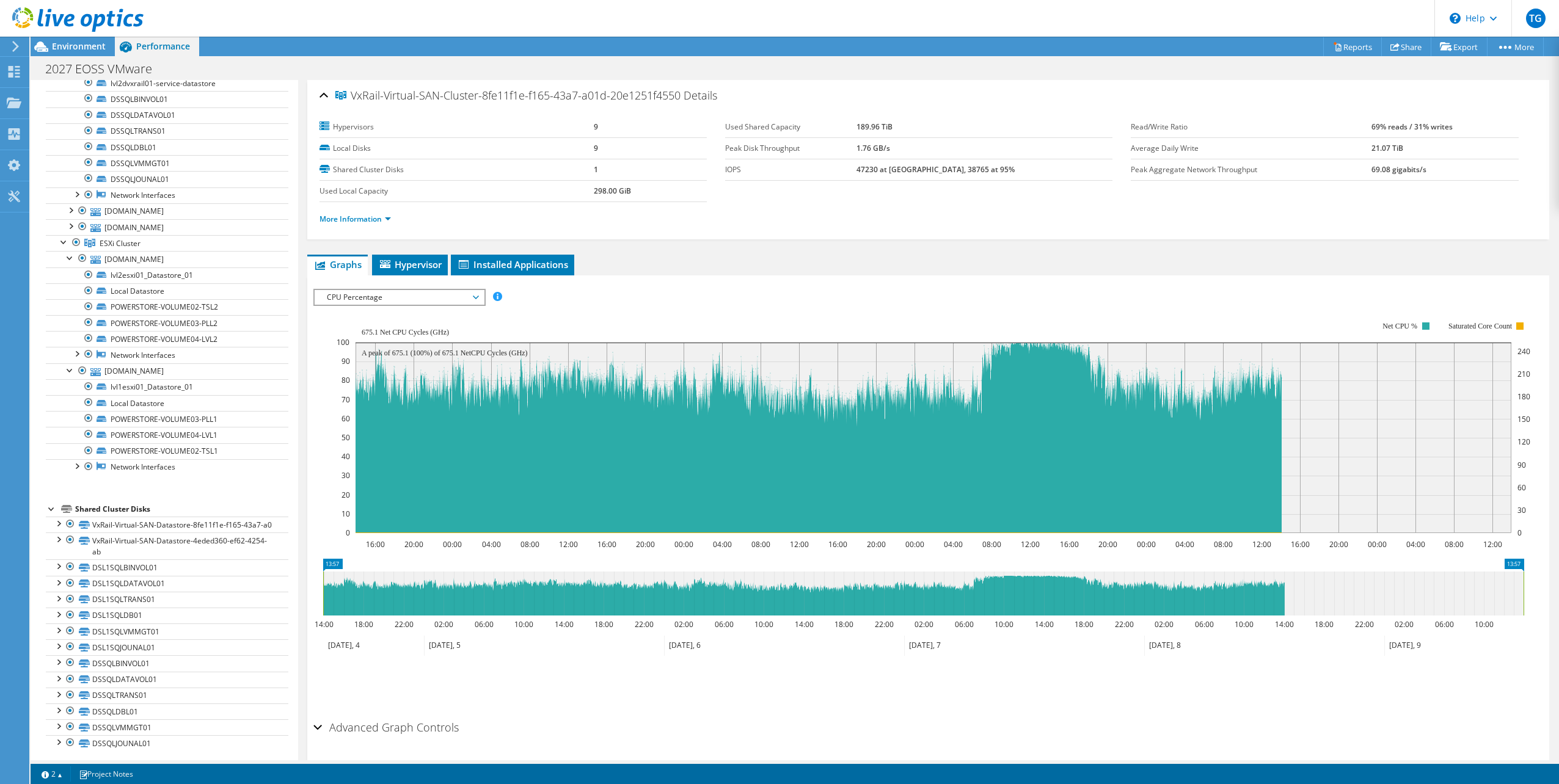
scroll to position [404, 0]
click at [175, 512] on link "VxRail-Virtual-SAN-Datastore-8fe11f1e-f165-43a7-a0" at bounding box center [167, 520] width 242 height 16
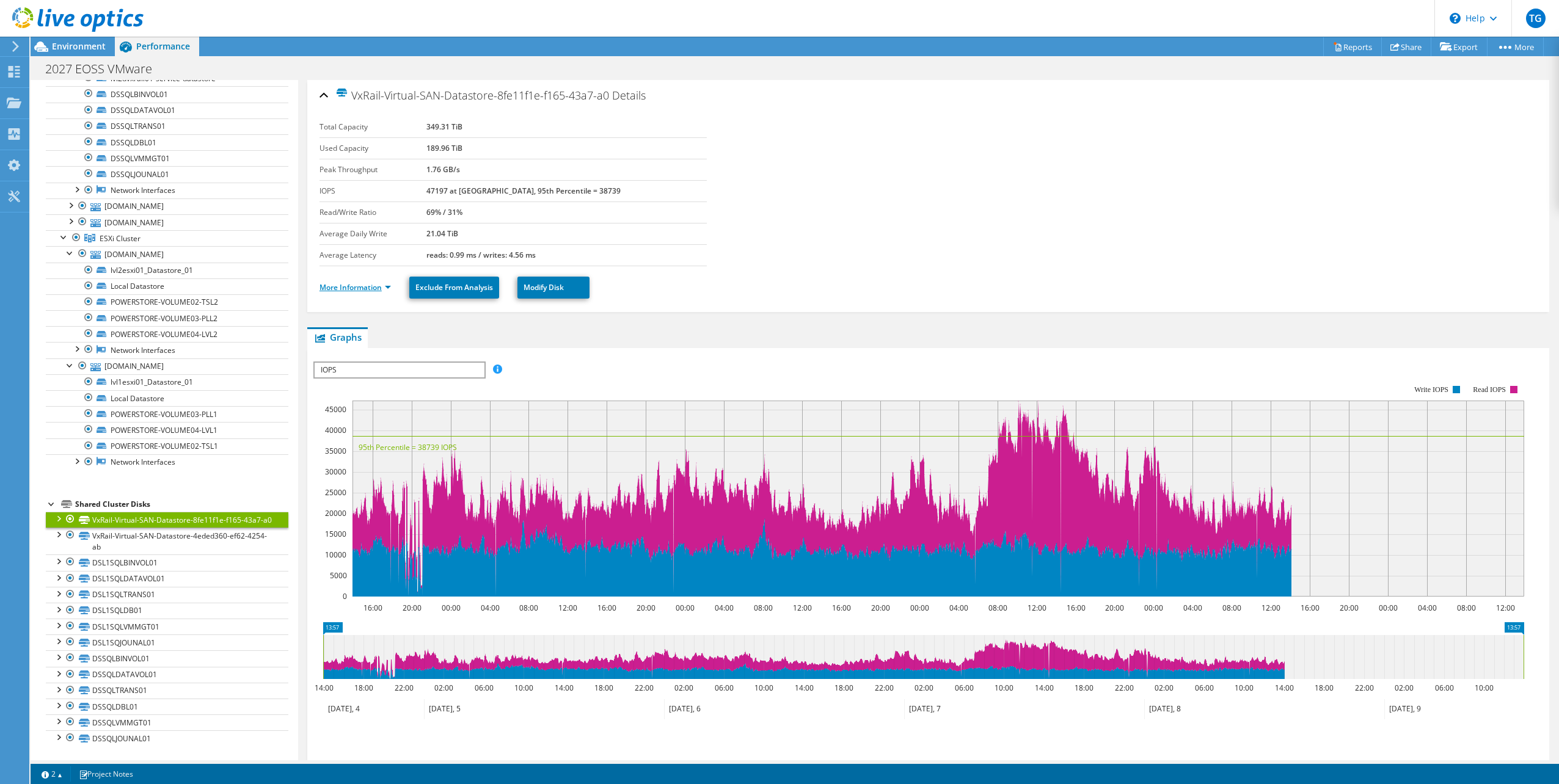
click at [391, 285] on link "More Information" at bounding box center [355, 287] width 71 height 10
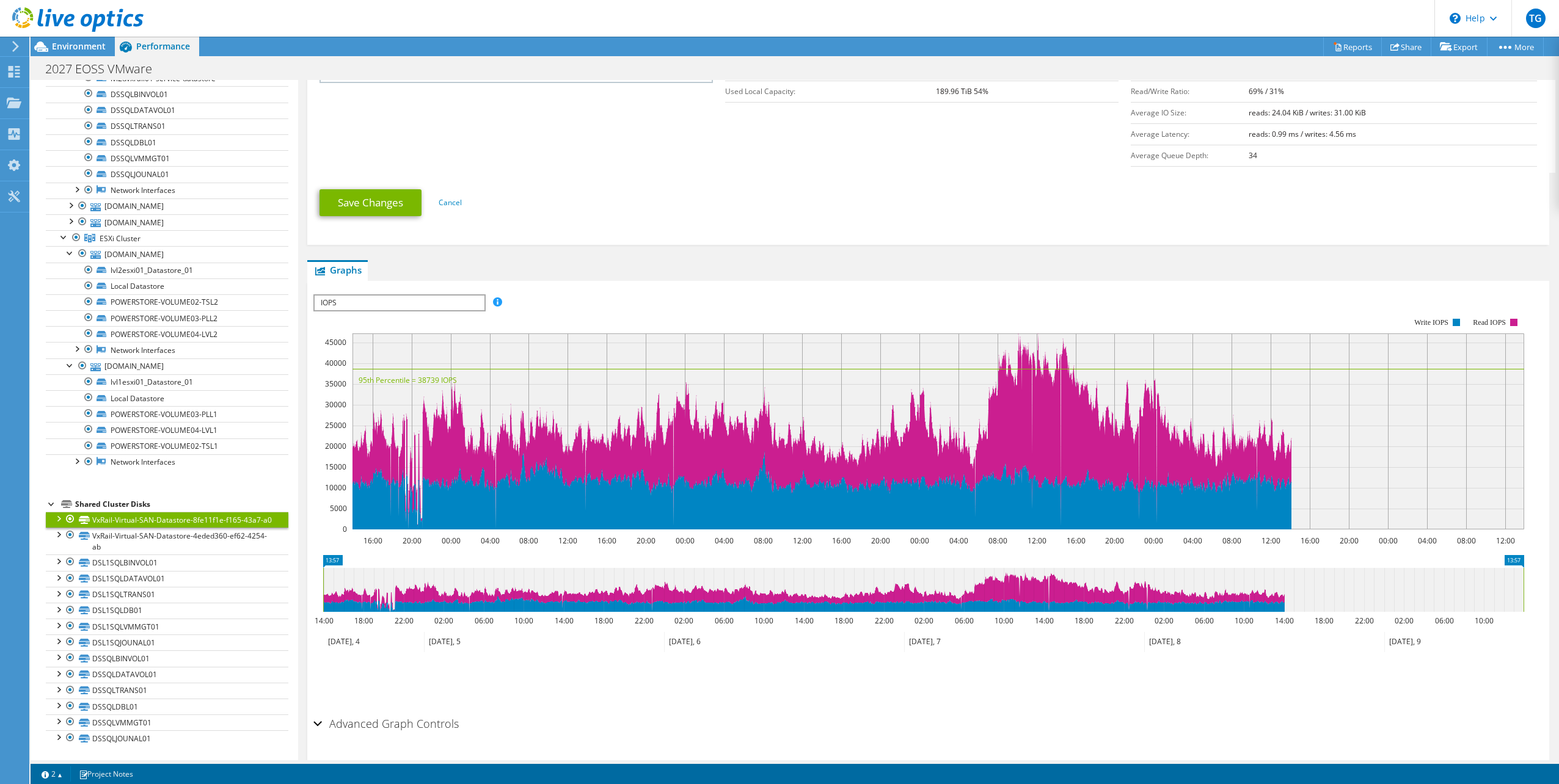
scroll to position [330, 0]
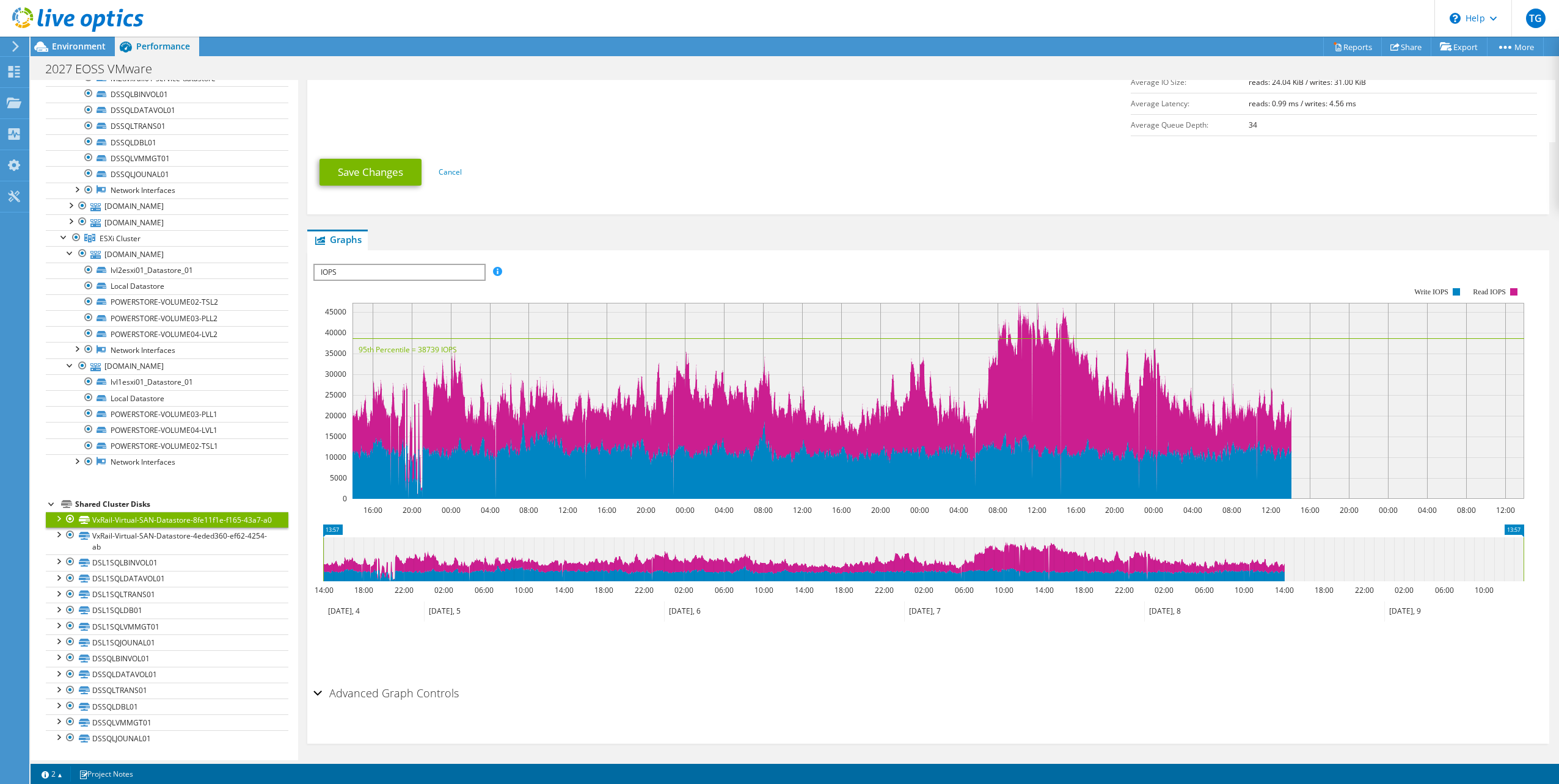
click at [324, 686] on h2 "Advanced Graph Controls" at bounding box center [386, 693] width 145 height 24
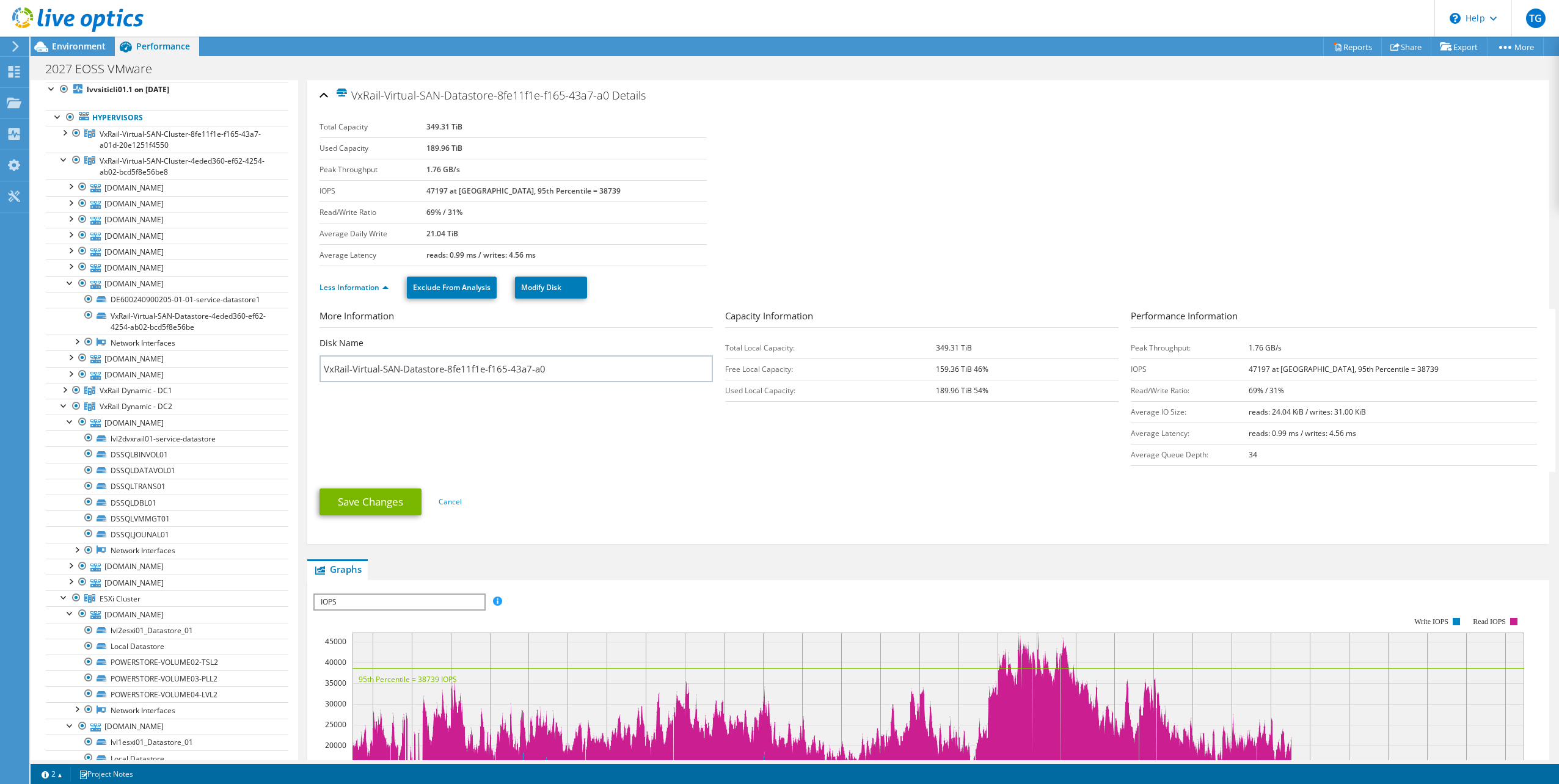
scroll to position [0, 0]
